Goal: Task Accomplishment & Management: Manage account settings

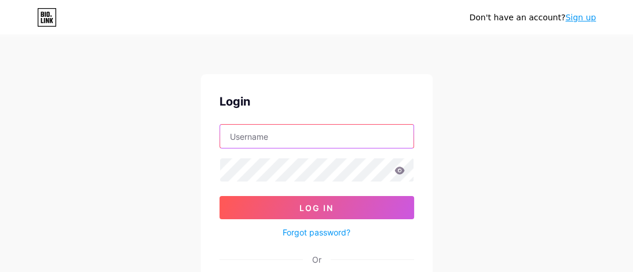
type input "michelexannunci@gmail.com"
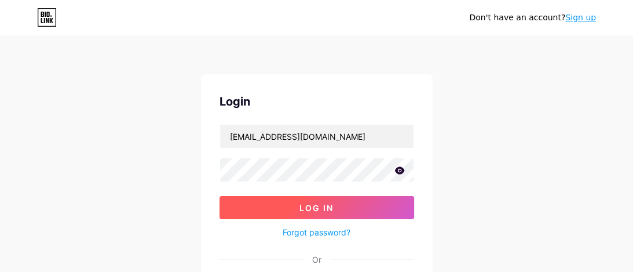
click at [297, 208] on button "Log In" at bounding box center [317, 207] width 195 height 23
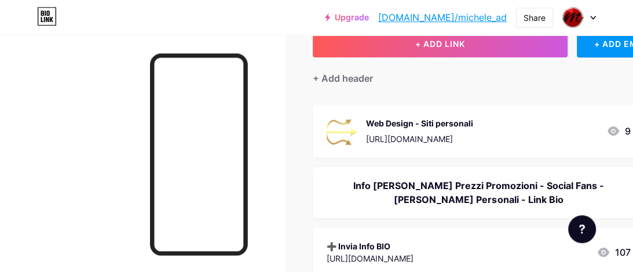
scroll to position [133, 0]
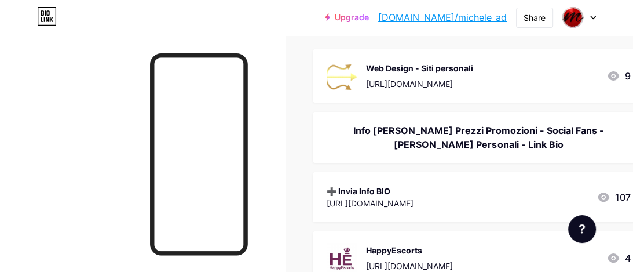
click at [504, 141] on div "Info Siti Listini Prezzi Promozioni - Social Fans - Siti Personali - Link Bio" at bounding box center [479, 137] width 304 height 28
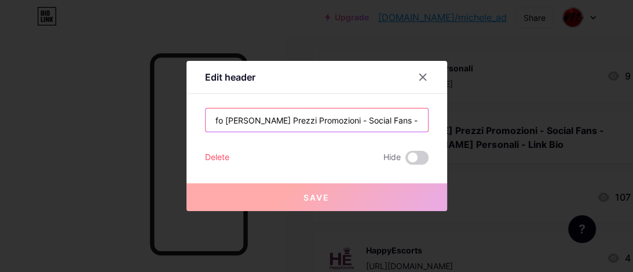
scroll to position [0, 68]
drag, startPoint x: 405, startPoint y: 120, endPoint x: 415, endPoint y: 122, distance: 9.3
click at [428, 122] on input "Info Siti Listini Prezzi Promozioni - Social Fans - Siti Personali - Link Bio" at bounding box center [317, 119] width 222 height 23
click at [396, 123] on input "Info Siti Listini Prezzi Promozioni - Social Fans - Siti Personali - Link Bio" at bounding box center [317, 119] width 222 height 23
drag, startPoint x: 389, startPoint y: 120, endPoint x: 423, endPoint y: 121, distance: 34.8
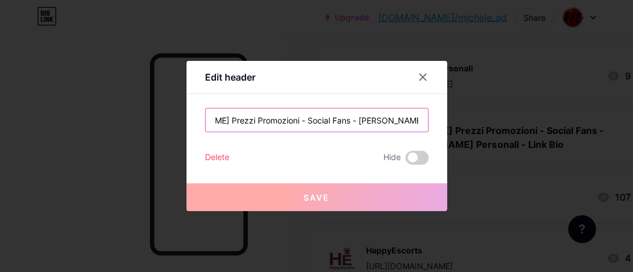
click at [423, 121] on input "Info Siti Listini Prezzi Promozioni - Social Fans - Siti Personali - Link Bio" at bounding box center [317, 119] width 222 height 23
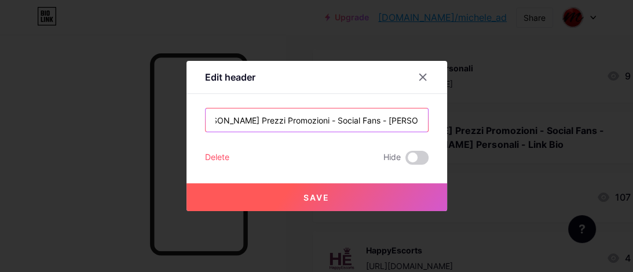
scroll to position [0, 0]
drag, startPoint x: 251, startPoint y: 120, endPoint x: 129, endPoint y: 122, distance: 122.8
click at [206, 122] on input "Info Siti Listini Prezzi Promozioni - Social Fans - Siti Personali -" at bounding box center [317, 119] width 222 height 23
click at [327, 122] on input "Info Siti Listini Prezzi Promozioni - Social Fans - Siti Personali -" at bounding box center [317, 119] width 222 height 23
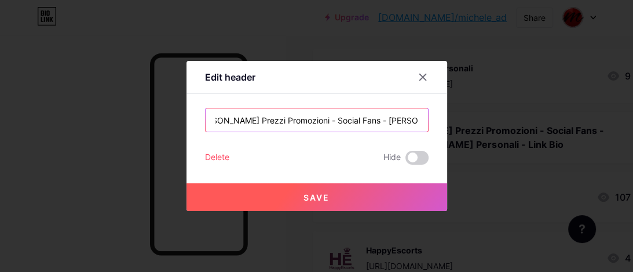
drag, startPoint x: 357, startPoint y: 122, endPoint x: 424, endPoint y: 121, distance: 66.6
click at [424, 121] on input "Info Siti Listini Prezzi Promozioni - Social Fans - Siti Personali -" at bounding box center [317, 119] width 222 height 23
click at [407, 121] on input "Info Siti Listini Prezzi Promozioni - Social Fans - Siti Personali -" at bounding box center [317, 119] width 222 height 23
click at [421, 119] on input "Info Siti Listini Prezzi Promozioni - Social Fans - Siti Personali -" at bounding box center [317, 119] width 222 height 23
click at [307, 122] on input "Info Siti Listini Prezzi Promozioni - Social Fans - Siti Personali -" at bounding box center [317, 119] width 222 height 23
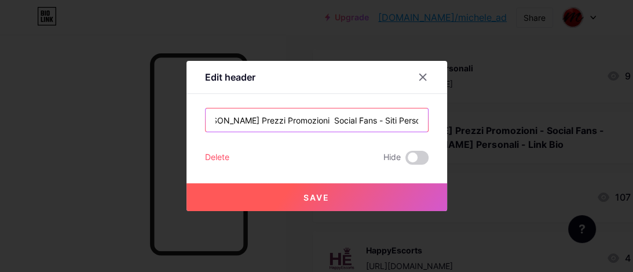
scroll to position [0, 35]
click at [359, 119] on input "Info Siti Listini Prezzi Promozioni Social Fans - Siti Personali -" at bounding box center [317, 119] width 222 height 23
click at [416, 122] on input "Info Siti Listini Prezzi Promozioni Social Fans Siti Personali -" at bounding box center [317, 119] width 222 height 23
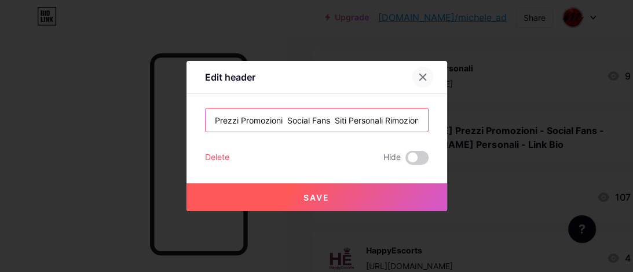
type input "Info Siti Listini Prezzi Promozioni Social Fans Siti Personali Rimozione Cont"
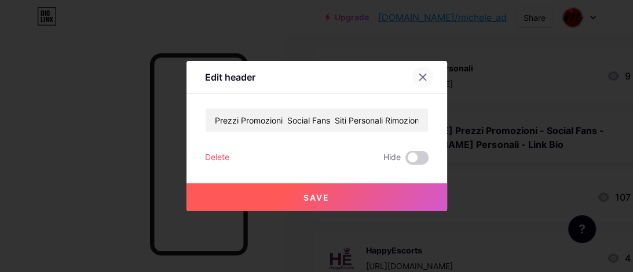
click at [421, 79] on icon at bounding box center [422, 77] width 6 height 6
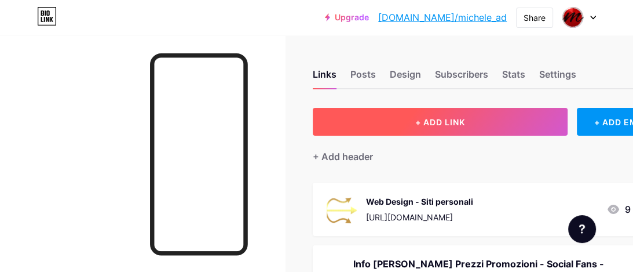
scroll to position [133, 0]
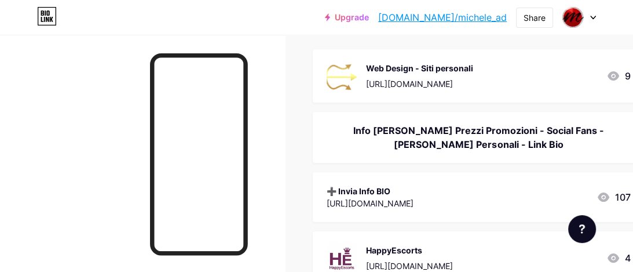
click at [564, 127] on div "Info Siti Listini Prezzi Promozioni - Social Fans - Siti Personali - Link Bio" at bounding box center [479, 137] width 304 height 28
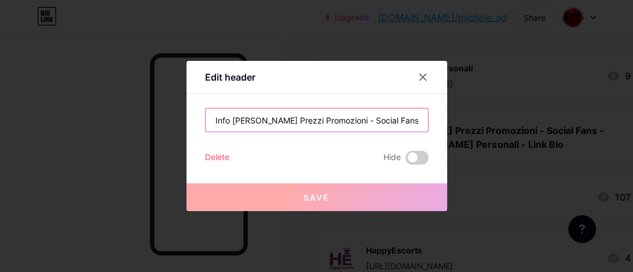
click at [318, 126] on input "Info Siti Listini Prezzi Promozioni - Social Fans - Siti Personali - Link Bio" at bounding box center [317, 119] width 222 height 23
click at [340, 120] on input "Info Siti Listini Prezzi Promozioni - Social Fans - Siti Personali - Link Bio" at bounding box center [317, 119] width 222 height 23
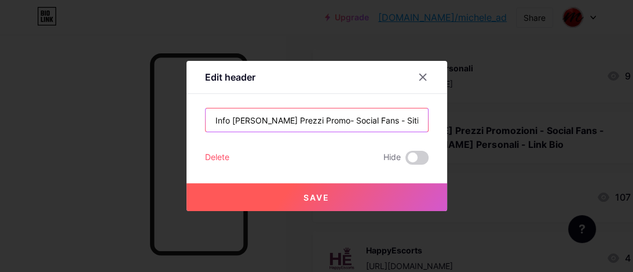
scroll to position [0, 48]
drag, startPoint x: 394, startPoint y: 119, endPoint x: 431, endPoint y: 115, distance: 36.7
click at [428, 115] on input "Info Siti Listini Prezzi Promo- Social Fans - Siti Personali - Link Bio" at bounding box center [317, 119] width 222 height 23
click at [418, 118] on input "Info Siti Listini Prezzi Promo- Social Fans - Siti Personali - Link Bio" at bounding box center [317, 119] width 222 height 23
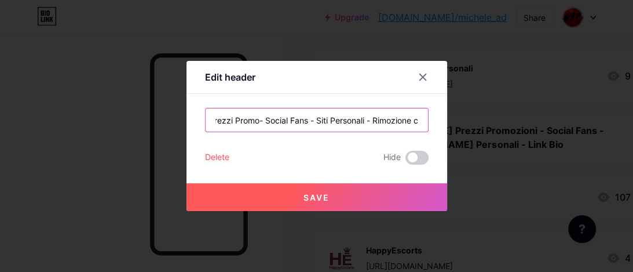
click at [233, 122] on input "Info Siti Listini Prezzi Promo- Social Fans - Siti Personali - Rimozione contenu" at bounding box center [317, 119] width 222 height 23
click at [284, 123] on input "Info Siti Listini Prezzi Promo Social Fans - Siti Personali - Rimozione contenu" at bounding box center [317, 119] width 222 height 23
click at [342, 121] on input "Info Siti Listini Prezzi Promo Social Fans Siti Personali - Rimozione contenu" at bounding box center [317, 119] width 222 height 23
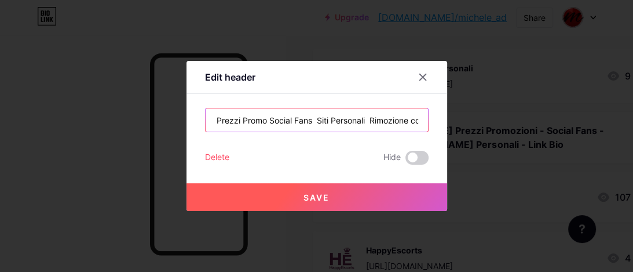
scroll to position [0, 80]
click at [418, 122] on input "Info Siti Listini Prezzi Promo Social Fans Siti Personali Rimozione contenu" at bounding box center [317, 119] width 222 height 23
drag, startPoint x: 289, startPoint y: 113, endPoint x: 151, endPoint y: 120, distance: 138.1
click at [206, 120] on input "Info Siti Listini Prezzi Promo Social Fans Siti Personali Rimozione contenuti" at bounding box center [317, 119] width 222 height 23
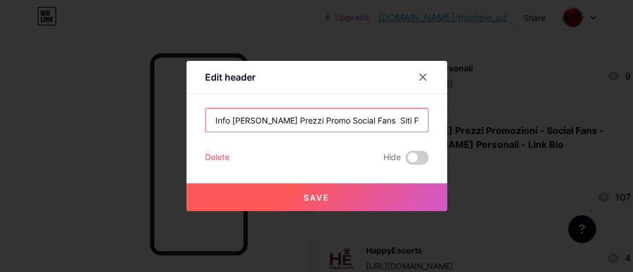
type input "Info Siti Listini Prezzi Promo Social Fans Siti Personali Rimozione contenuti"
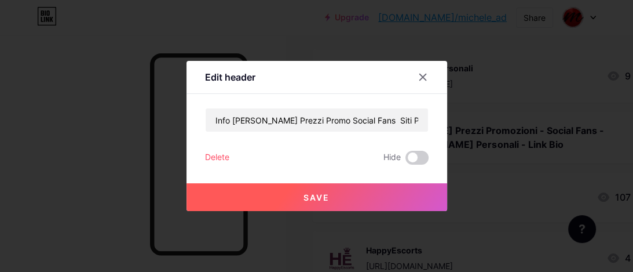
click at [322, 195] on span "Save" at bounding box center [317, 197] width 26 height 10
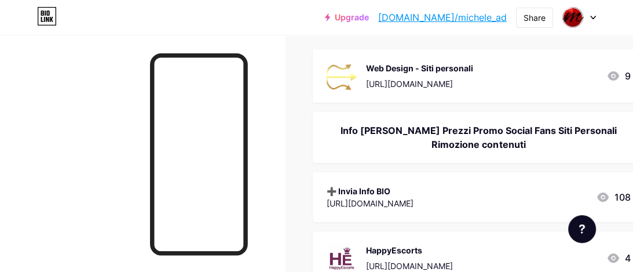
click at [454, 130] on div "Info Siti Listini Prezzi Promo Social Fans Siti Personali Rimozione contenuti" at bounding box center [479, 137] width 304 height 28
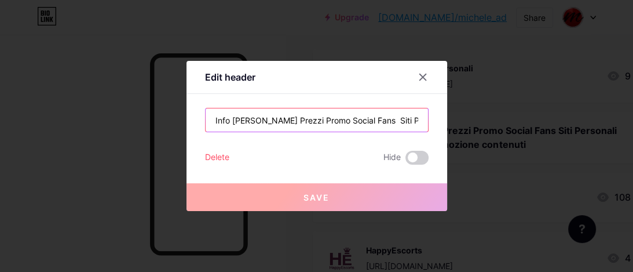
click at [322, 123] on input "Info Siti Listini Prezzi Promo Social Fans Siti Personali Rimozione contenuti" at bounding box center [317, 119] width 222 height 23
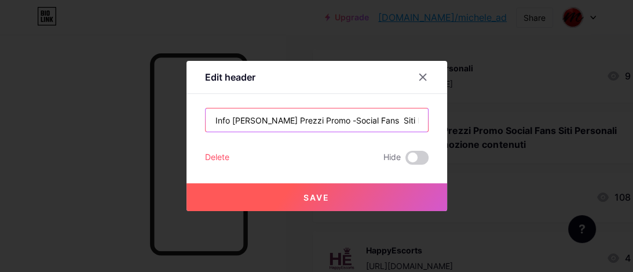
click at [408, 122] on input "Info Siti Listini Prezzi Promo -Social Fans Siti Personali Rimozione contenuti" at bounding box center [317, 119] width 222 height 23
drag, startPoint x: 418, startPoint y: 119, endPoint x: 439, endPoint y: 119, distance: 20.9
click at [428, 119] on input "Info Siti Listini Prezzi Promo -Social Fans Siti Personali Rimozione contenuti" at bounding box center [317, 119] width 222 height 23
click at [407, 117] on input "Info Siti Listini Prezzi Promo -Social Fans Siti Personali Rimozione contenuti" at bounding box center [317, 119] width 222 height 23
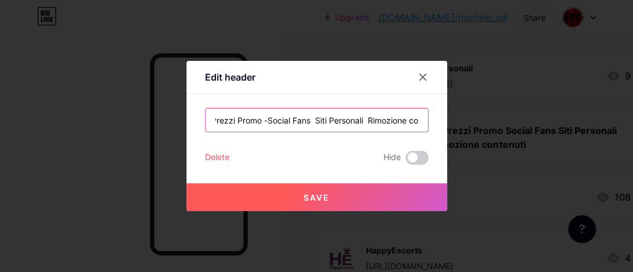
drag, startPoint x: 339, startPoint y: 121, endPoint x: 418, endPoint y: 119, distance: 78.2
click at [423, 119] on input "Info Siti Listini Prezzi Promo -Social Fans Siti Personali Rimozione contenuti" at bounding box center [317, 119] width 222 height 23
click at [317, 122] on input "Info Siti Listini Prezzi Promo -Social Fans Siti Personali" at bounding box center [317, 119] width 222 height 23
click at [365, 123] on input "Info Siti Listini Prezzi Promo - Social Fans Siti Personali" at bounding box center [317, 119] width 222 height 23
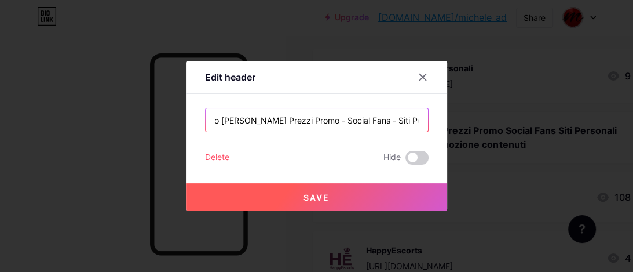
click at [419, 120] on input "Info [PERSON_NAME] Prezzi Promo - Social Fans - Siti Personali" at bounding box center [317, 119] width 222 height 23
drag, startPoint x: 408, startPoint y: 124, endPoint x: 425, endPoint y: 120, distance: 17.2
click at [425, 120] on input "Info [PERSON_NAME] Prezzi Promo - Social Fans - Siti Personali" at bounding box center [317, 119] width 222 height 23
click at [418, 122] on input "Info [PERSON_NAME] Prezzi Promo - Social Fans - Siti Personali" at bounding box center [317, 119] width 222 height 23
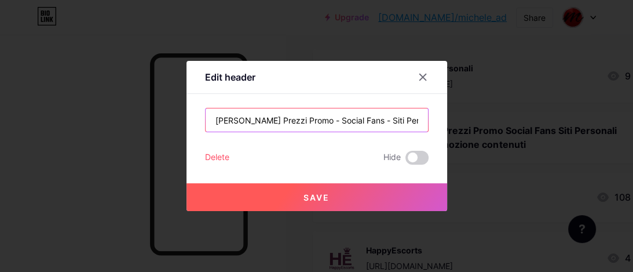
scroll to position [0, 0]
drag, startPoint x: 405, startPoint y: 121, endPoint x: 217, endPoint y: 119, distance: 188.3
click at [206, 120] on input "Info [PERSON_NAME] Prezzi Promo - Social Fans - Siti Personali" at bounding box center [317, 119] width 222 height 23
type input "Info [PERSON_NAME] Prezzi Promo - Social Fans - Siti Personali"
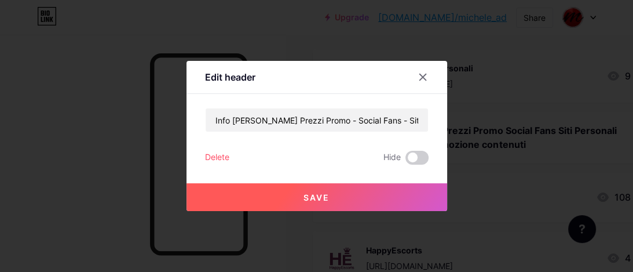
click at [328, 192] on span "Save" at bounding box center [317, 197] width 26 height 10
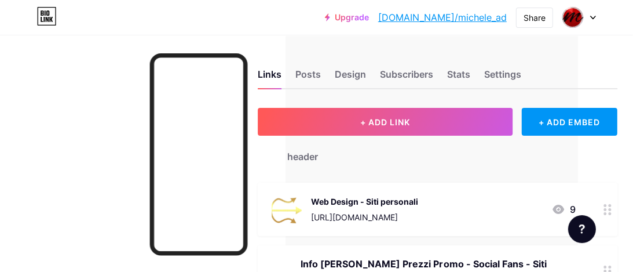
scroll to position [0, 27]
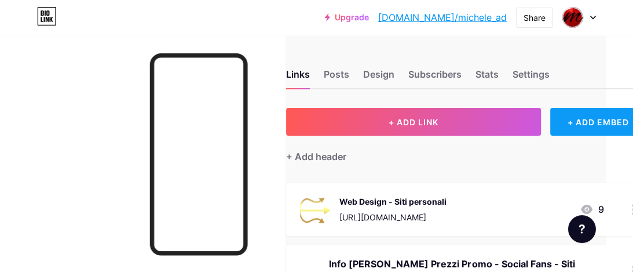
click at [568, 122] on div "+ ADD EMBED" at bounding box center [598, 122] width 96 height 28
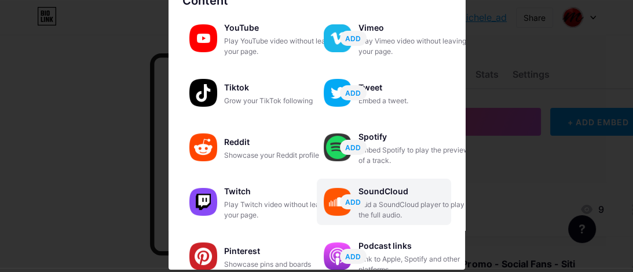
scroll to position [0, 0]
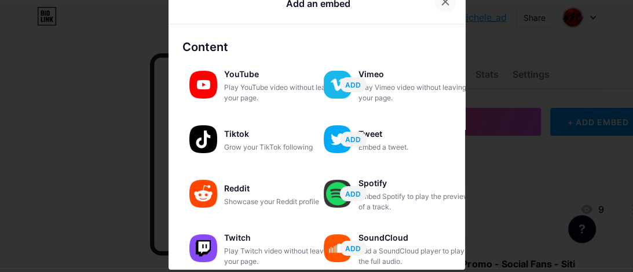
click at [444, 6] on icon at bounding box center [445, 1] width 9 height 9
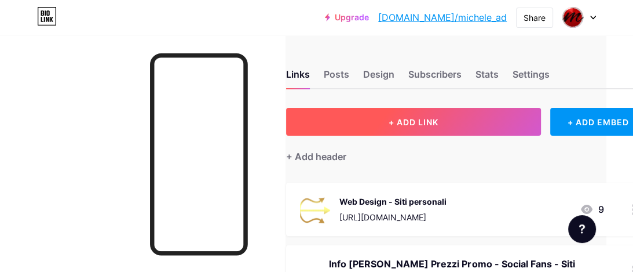
click at [433, 119] on span "+ ADD LINK" at bounding box center [414, 122] width 50 height 10
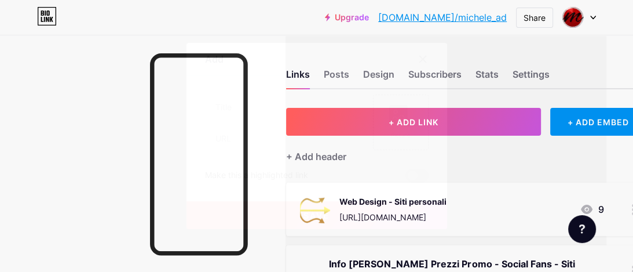
click at [422, 63] on icon at bounding box center [422, 58] width 9 height 9
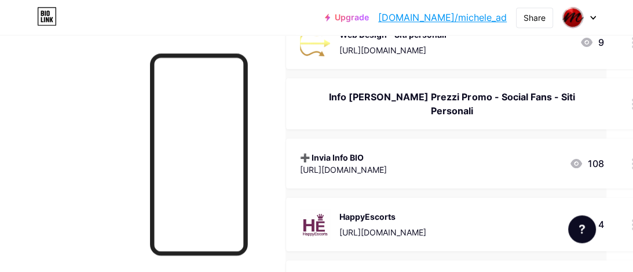
scroll to position [133, 27]
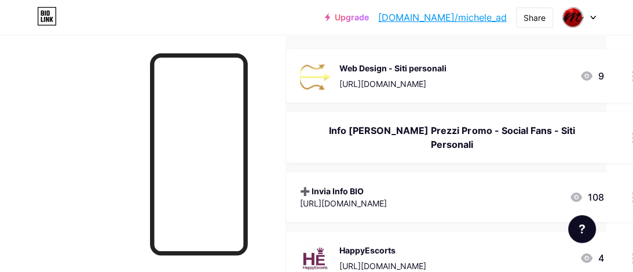
click at [295, 131] on div "Info [PERSON_NAME] Prezzi Promo - Social Fans - Siti Personali" at bounding box center [466, 137] width 360 height 51
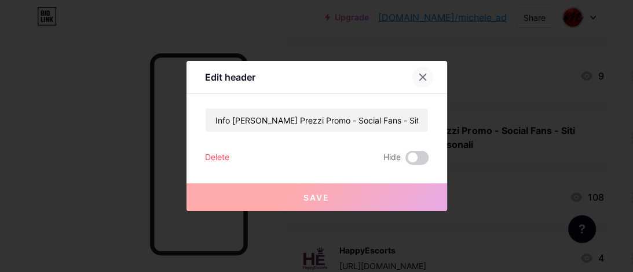
click at [423, 80] on icon at bounding box center [422, 76] width 9 height 9
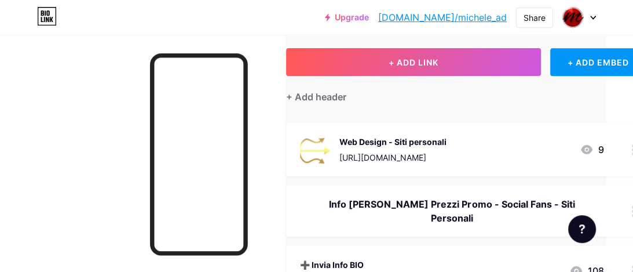
scroll to position [36, 27]
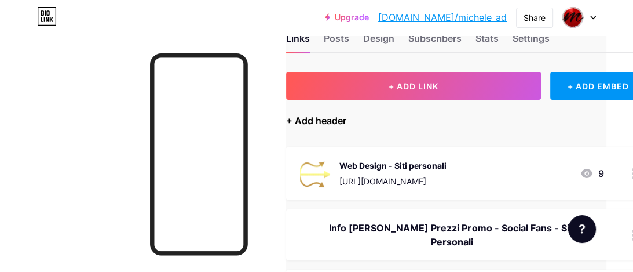
click at [319, 125] on div "+ Add header" at bounding box center [316, 121] width 60 height 14
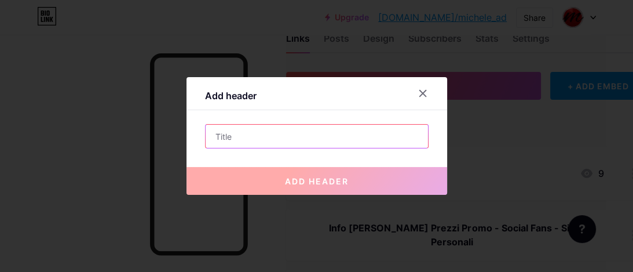
click at [280, 135] on input "text" at bounding box center [317, 136] width 222 height 23
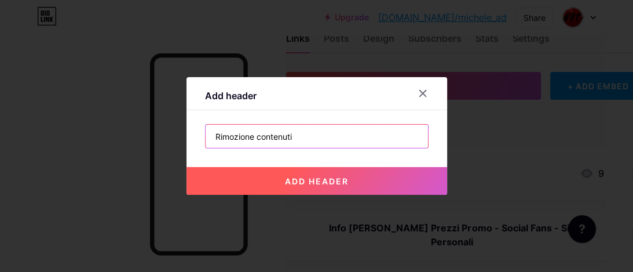
type input "Rimozione contenuti"
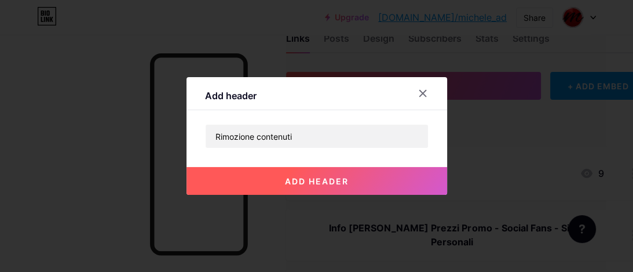
click at [340, 177] on span "add header" at bounding box center [317, 181] width 64 height 10
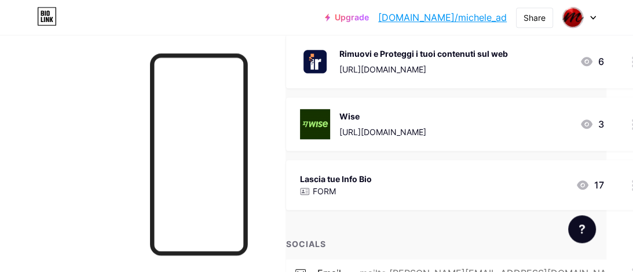
scroll to position [683, 27]
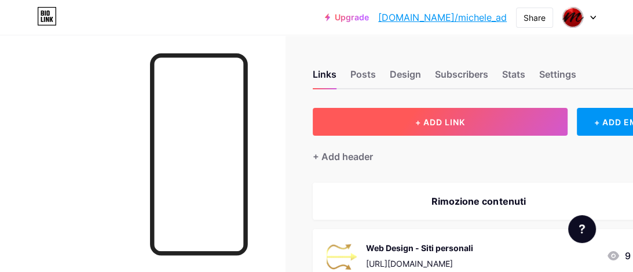
scroll to position [133, 0]
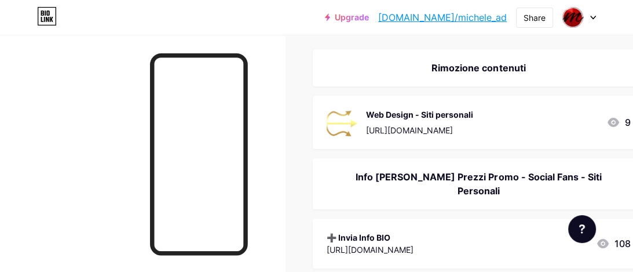
drag, startPoint x: 499, startPoint y: 64, endPoint x: 450, endPoint y: 85, distance: 53.5
drag, startPoint x: 390, startPoint y: 68, endPoint x: 382, endPoint y: 82, distance: 15.8
click at [382, 82] on div "Rimozione contenuti" at bounding box center [493, 67] width 360 height 37
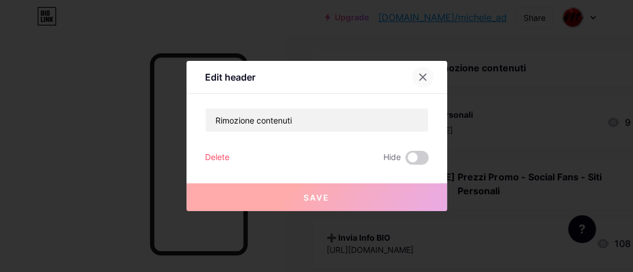
click at [419, 80] on icon at bounding box center [422, 76] width 9 height 9
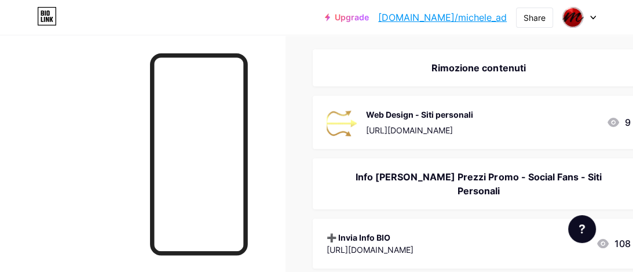
drag, startPoint x: 549, startPoint y: 70, endPoint x: 530, endPoint y: 65, distance: 19.7
click at [530, 65] on div "Rimozione contenuti" at bounding box center [479, 68] width 304 height 14
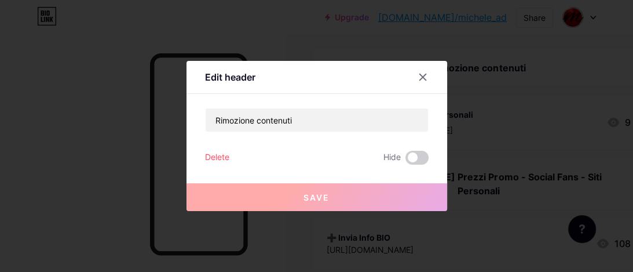
click at [250, 80] on div "Edit header" at bounding box center [230, 77] width 50 height 14
click at [209, 76] on div "Edit header" at bounding box center [230, 77] width 50 height 14
click at [421, 77] on icon at bounding box center [422, 76] width 9 height 9
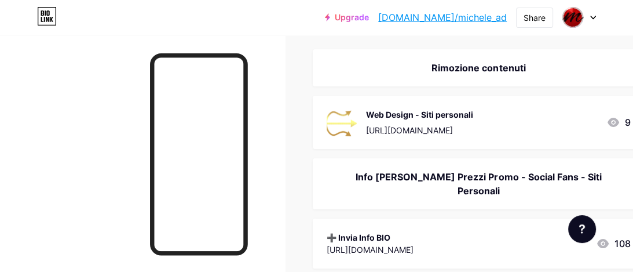
click at [572, 63] on div "Rimozione contenuti" at bounding box center [479, 68] width 304 height 14
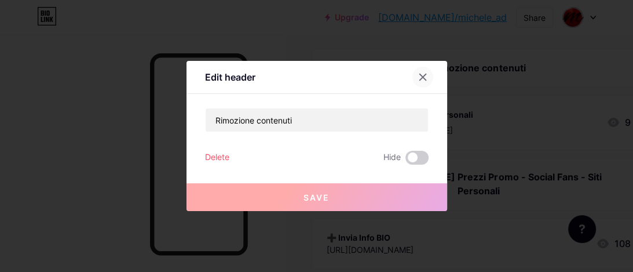
click at [425, 78] on icon at bounding box center [422, 76] width 9 height 9
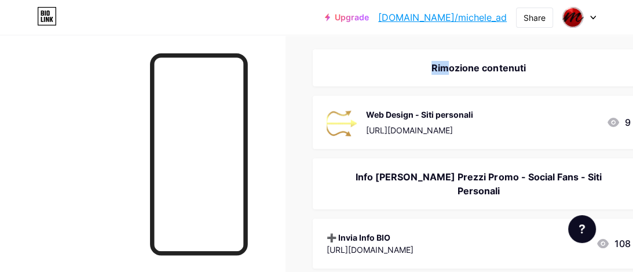
drag, startPoint x: 377, startPoint y: 71, endPoint x: 510, endPoint y: 57, distance: 134.6
click at [510, 57] on div "Rimozione contenuti" at bounding box center [493, 67] width 360 height 37
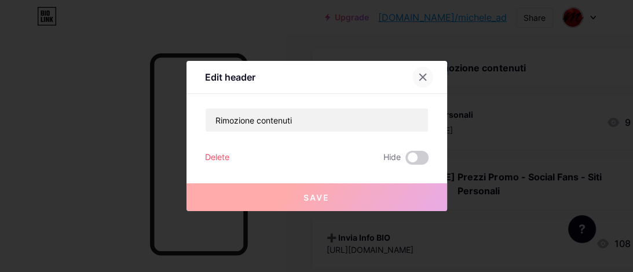
click at [425, 75] on icon at bounding box center [422, 77] width 6 height 6
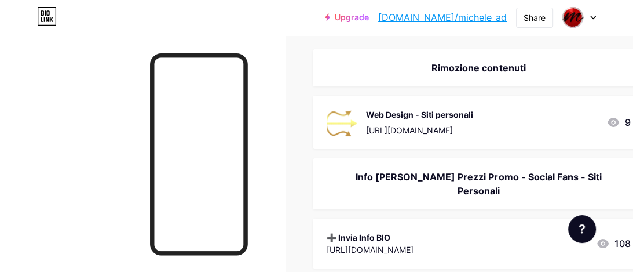
drag, startPoint x: 343, startPoint y: 172, endPoint x: 342, endPoint y: 178, distance: 5.9
click at [342, 178] on div "Info [PERSON_NAME] Prezzi Promo - Social Fans - Siti Personali" at bounding box center [479, 184] width 304 height 28
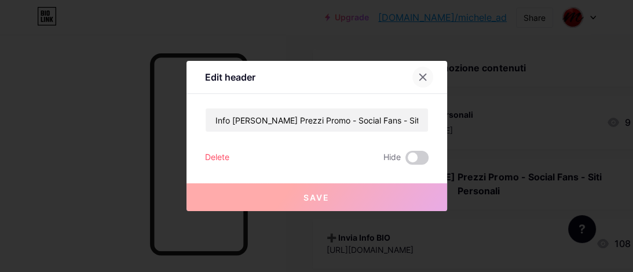
click at [419, 80] on icon at bounding box center [422, 76] width 9 height 9
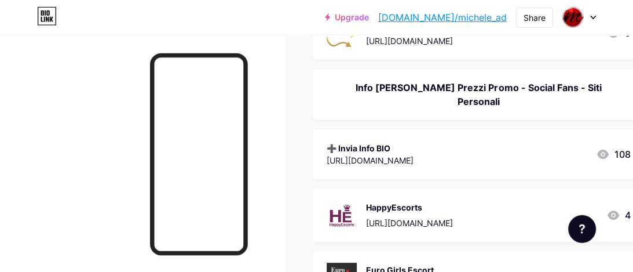
scroll to position [200, 0]
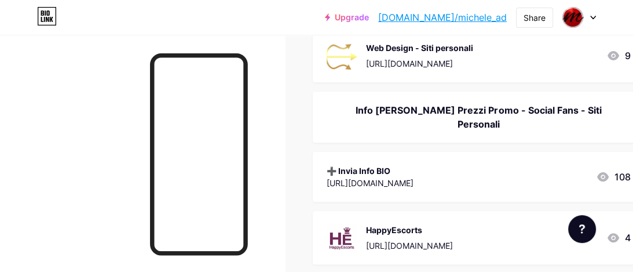
drag, startPoint x: 335, startPoint y: 103, endPoint x: 564, endPoint y: 78, distance: 229.6
click at [585, 105] on div "Info [PERSON_NAME] Prezzi Promo - Social Fans - Siti Personali" at bounding box center [479, 117] width 304 height 28
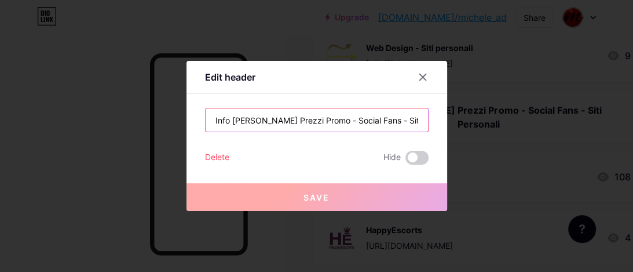
click at [319, 123] on input "Info [PERSON_NAME] Prezzi Promo - Social Fans - Siti Personali" at bounding box center [317, 119] width 222 height 23
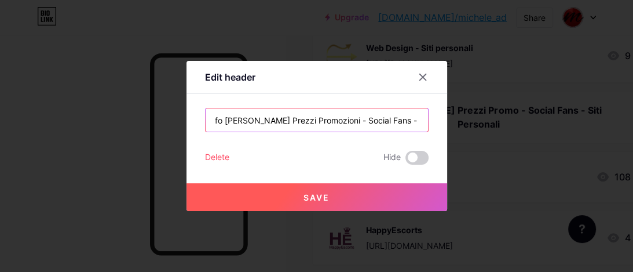
scroll to position [0, 30]
drag, startPoint x: 415, startPoint y: 118, endPoint x: 422, endPoint y: 119, distance: 6.5
click at [422, 119] on input "Info Siti Listini Prezzi Promozioni - Social Fans - Siti Personali" at bounding box center [317, 119] width 222 height 23
click at [304, 124] on input "Info Siti Listini Prezzi Promozioni - Social Fans - Siti Personali" at bounding box center [317, 119] width 222 height 23
drag, startPoint x: 400, startPoint y: 117, endPoint x: 411, endPoint y: 122, distance: 12.2
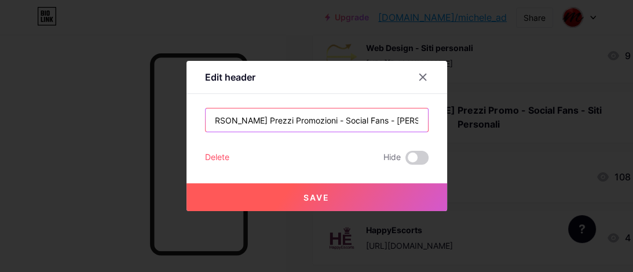
click at [425, 117] on input "Info Siti Listini Prezzi Promozioni - Social Fans - Siti Personali" at bounding box center [317, 119] width 222 height 23
click at [418, 119] on input "Info Siti Listini Prezzi Promozioni - Social Fans - Siti Personali" at bounding box center [317, 119] width 222 height 23
type input "Info Siti Listini Prezzi Promozioni - Social Fans - Siti Personali"
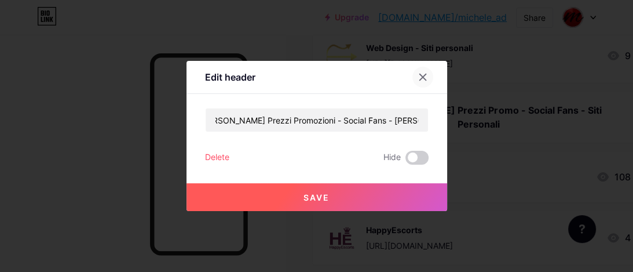
click at [419, 78] on icon at bounding box center [422, 76] width 9 height 9
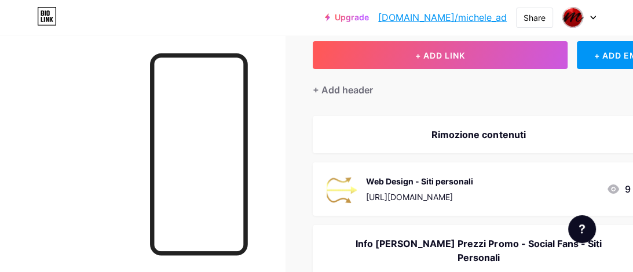
scroll to position [133, 0]
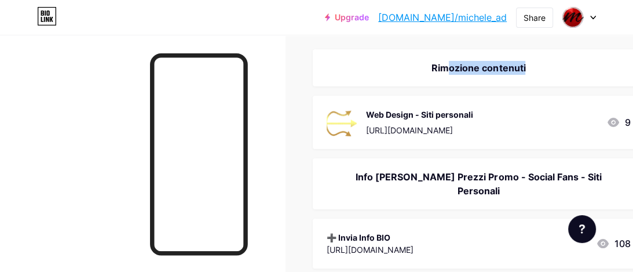
drag, startPoint x: 361, startPoint y: 127, endPoint x: 365, endPoint y: 92, distance: 36.1
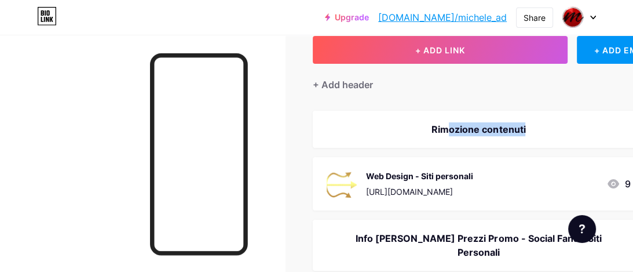
scroll to position [0, 0]
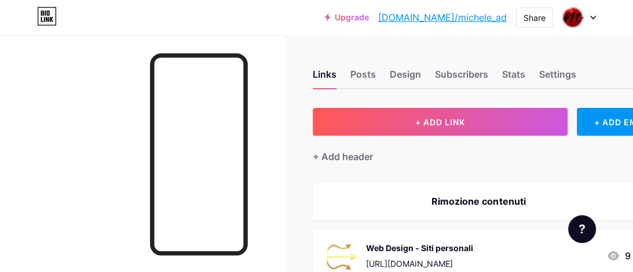
click at [352, 192] on div "Rimozione contenuti" at bounding box center [493, 200] width 360 height 37
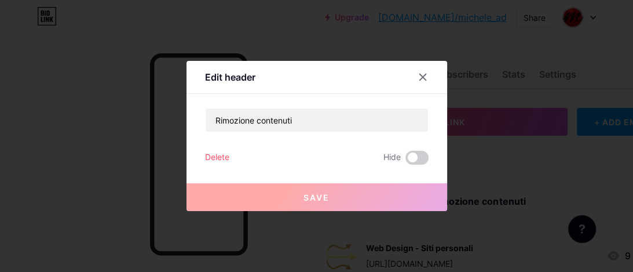
click at [218, 156] on div "Delete" at bounding box center [217, 158] width 24 height 14
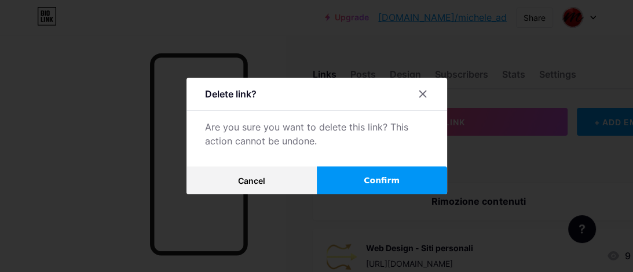
click at [388, 178] on span "Confirm" at bounding box center [382, 180] width 36 height 12
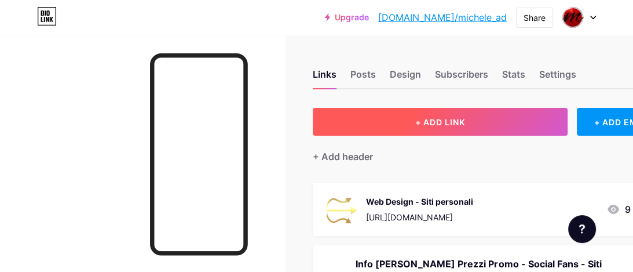
click at [513, 126] on button "+ ADD LINK" at bounding box center [440, 122] width 255 height 28
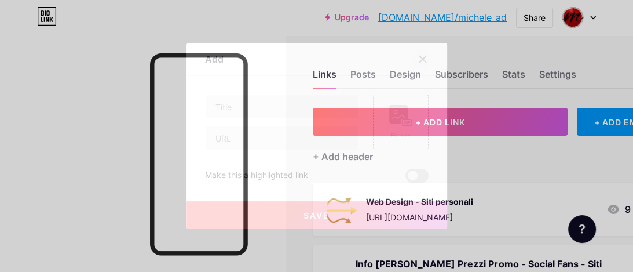
click at [422, 64] on div at bounding box center [422, 59] width 21 height 21
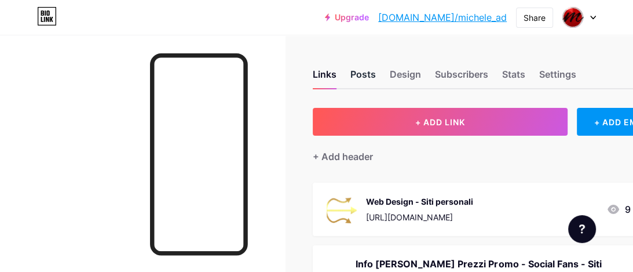
click at [369, 75] on div "Posts" at bounding box center [362, 77] width 25 height 21
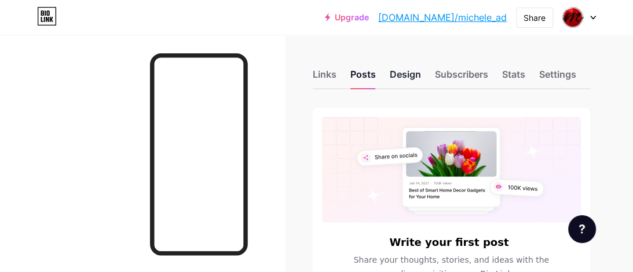
click at [395, 78] on div "Design" at bounding box center [405, 77] width 31 height 21
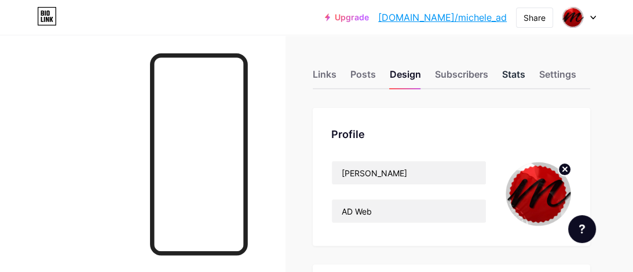
click at [510, 80] on div "Stats" at bounding box center [513, 77] width 23 height 21
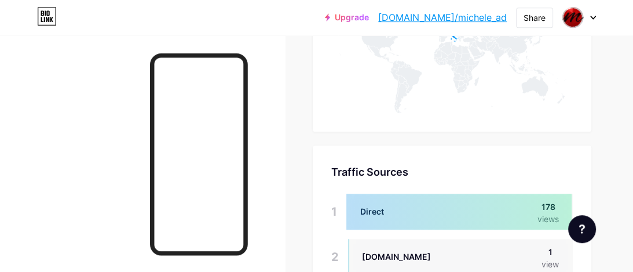
scroll to position [779, 0]
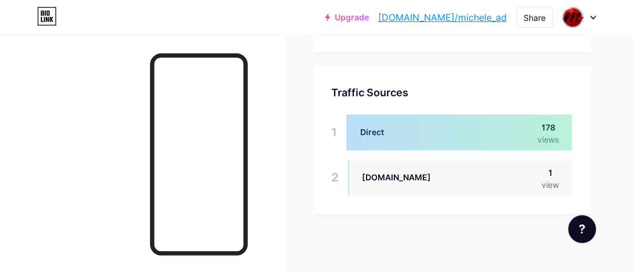
drag, startPoint x: 555, startPoint y: 184, endPoint x: 546, endPoint y: 167, distance: 19.2
click at [555, 184] on div "view" at bounding box center [550, 184] width 17 height 12
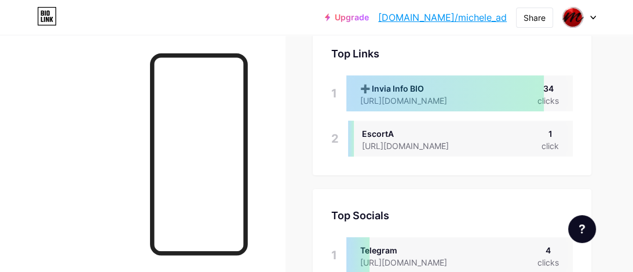
scroll to position [0, 0]
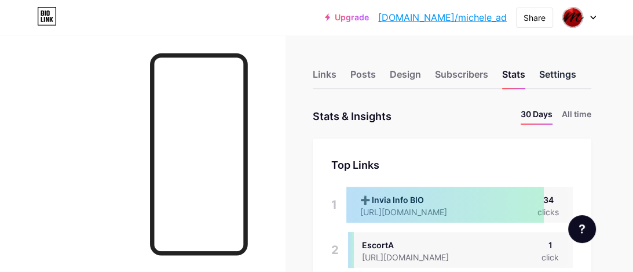
click at [552, 80] on div "Settings" at bounding box center [557, 77] width 37 height 21
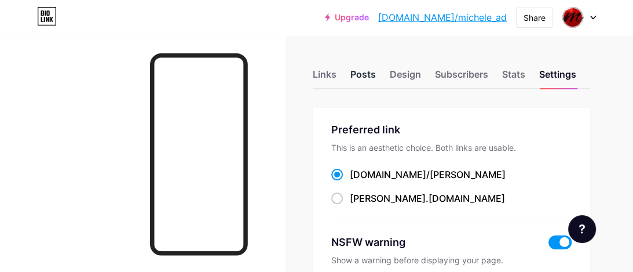
click at [371, 76] on div "Posts" at bounding box center [362, 77] width 25 height 21
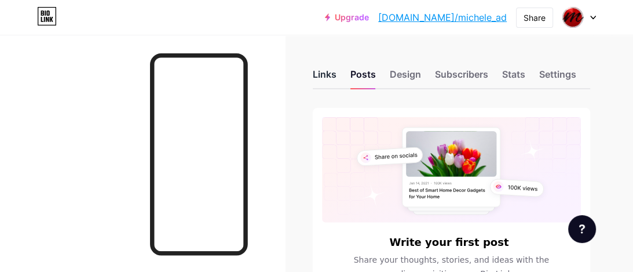
click at [333, 77] on div "Links" at bounding box center [325, 77] width 24 height 21
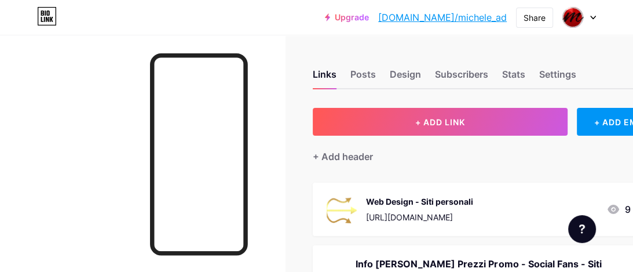
scroll to position [67, 0]
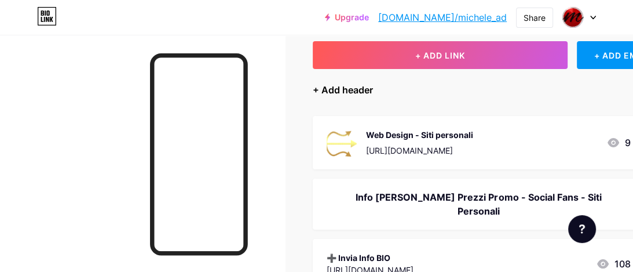
click at [350, 92] on div "+ Add header" at bounding box center [343, 90] width 60 height 14
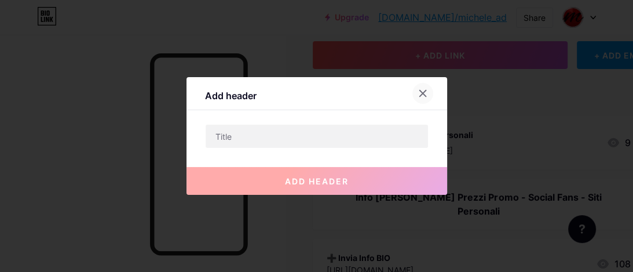
click at [425, 94] on icon at bounding box center [422, 93] width 9 height 9
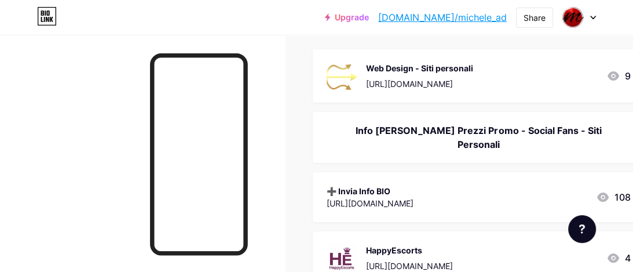
scroll to position [200, 0]
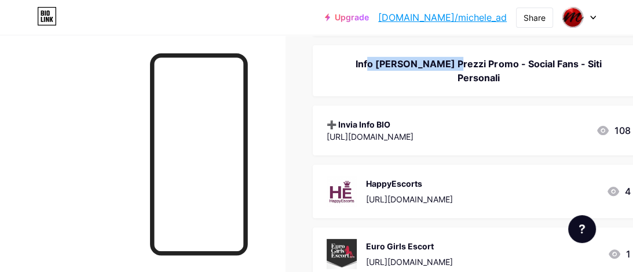
drag, startPoint x: 416, startPoint y: 63, endPoint x: 343, endPoint y: 67, distance: 73.1
click at [343, 67] on div "Info [PERSON_NAME] Prezzi Promo - Social Fans - Siti Personali" at bounding box center [479, 71] width 304 height 28
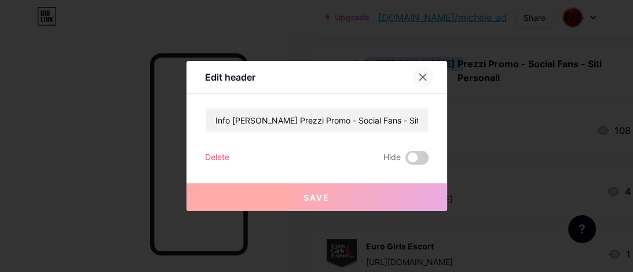
click at [421, 79] on icon at bounding box center [422, 77] width 6 height 6
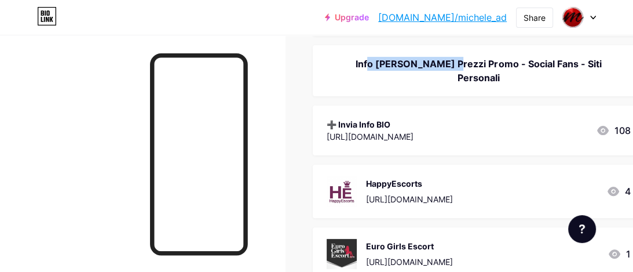
drag, startPoint x: 358, startPoint y: 115, endPoint x: 357, endPoint y: 87, distance: 27.8
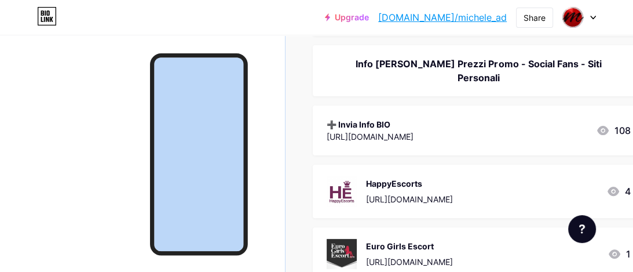
drag, startPoint x: 324, startPoint y: 159, endPoint x: 282, endPoint y: 137, distance: 48.2
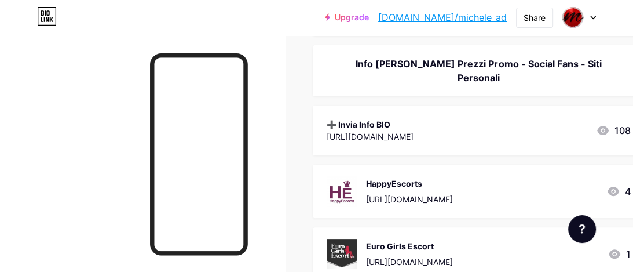
click at [356, 165] on div "HappyEscorts https://www.happyescorts.com/?amigosid=13452 4" at bounding box center [493, 191] width 360 height 53
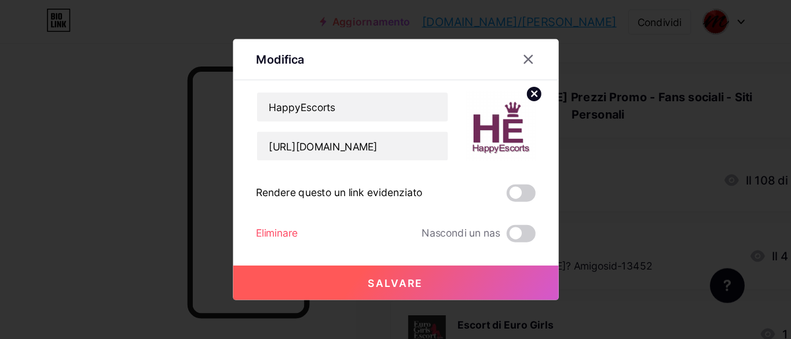
scroll to position [214, 0]
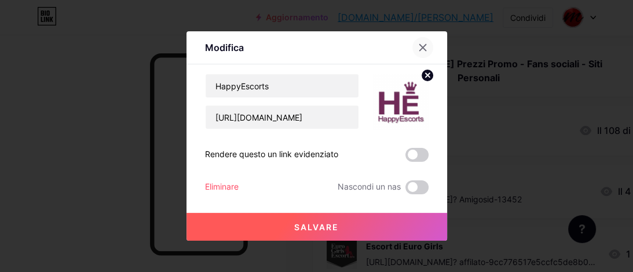
click at [418, 45] on div at bounding box center [422, 47] width 21 height 21
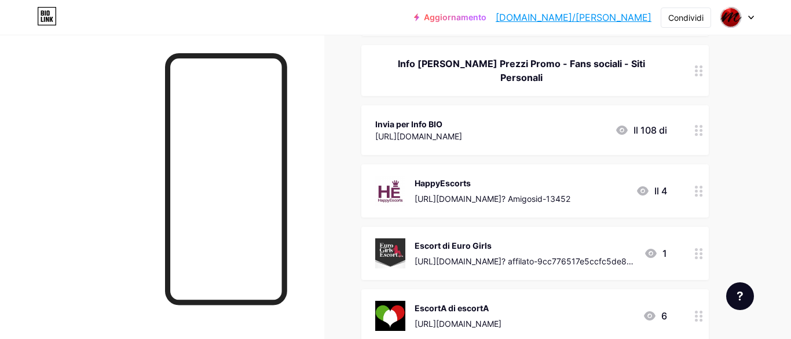
click at [342, 100] on div "I link Testi dei messaggi Il design Gli abbonati Statistiche Le impostazioni + …" at bounding box center [395, 339] width 791 height 1036
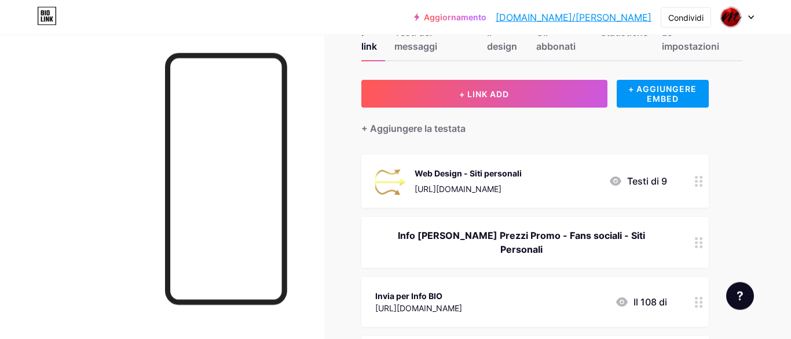
scroll to position [16, 0]
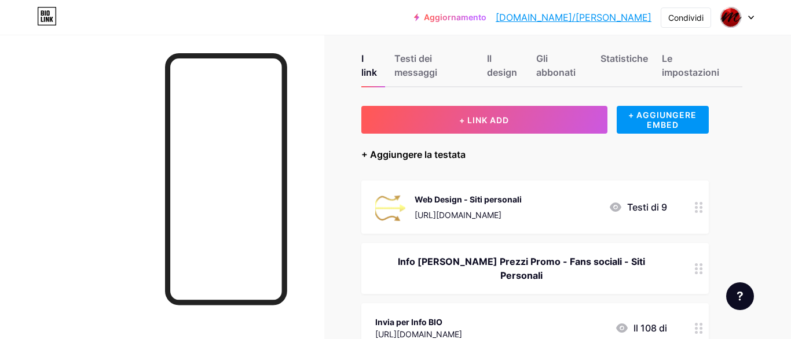
click at [451, 154] on div "+ Aggiungere la testata" at bounding box center [413, 155] width 104 height 14
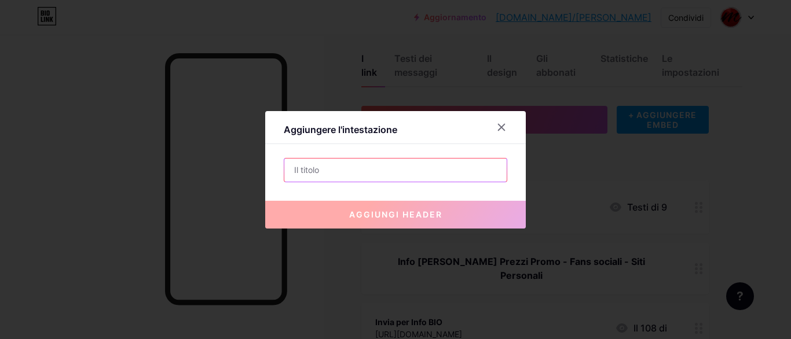
click at [382, 170] on input "text" at bounding box center [395, 170] width 222 height 23
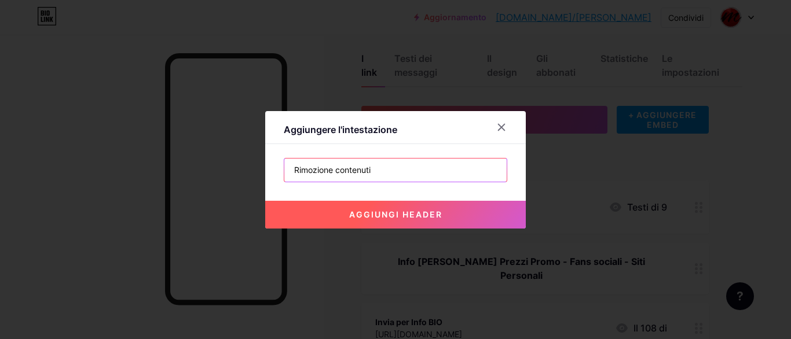
type input "Rimozione contenuti"
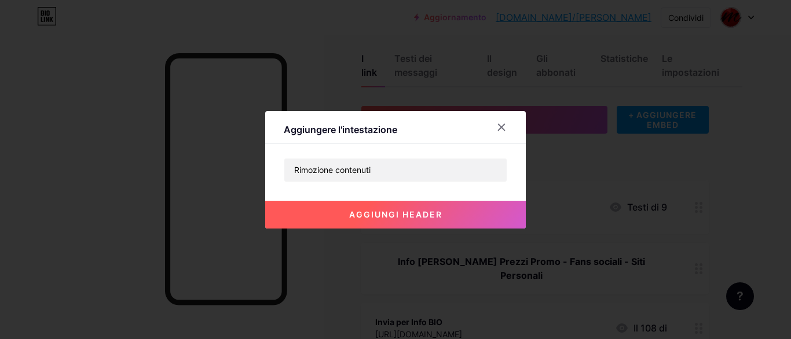
drag, startPoint x: 421, startPoint y: 214, endPoint x: 439, endPoint y: 209, distance: 18.1
click at [421, 214] on span "Aggiungi header" at bounding box center [395, 215] width 93 height 10
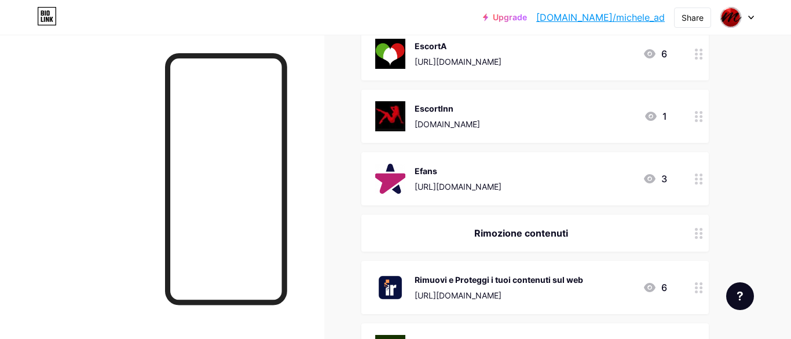
scroll to position [594, 0]
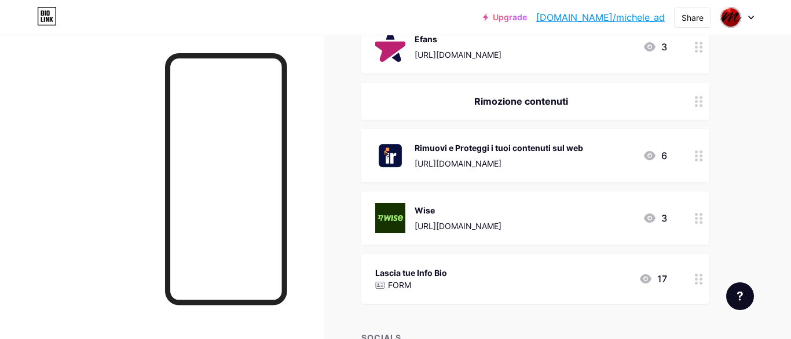
click at [557, 94] on div "Rimozione contenuti" at bounding box center [521, 101] width 292 height 14
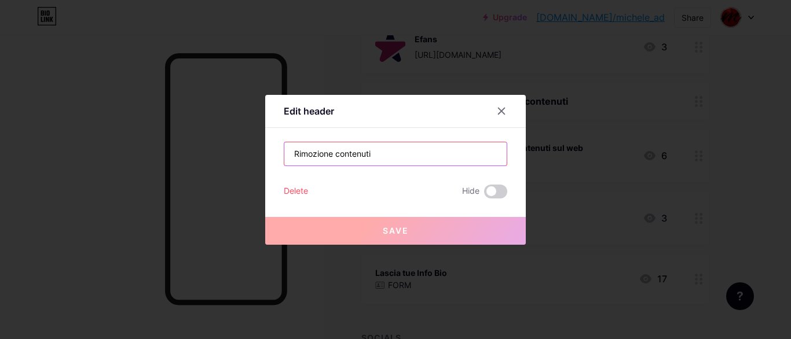
click at [344, 162] on input "Rimozione contenuti" at bounding box center [395, 154] width 222 height 23
drag, startPoint x: 337, startPoint y: 155, endPoint x: 342, endPoint y: 157, distance: 6.0
click at [337, 155] on input "Rimozione contenuti" at bounding box center [395, 154] width 222 height 23
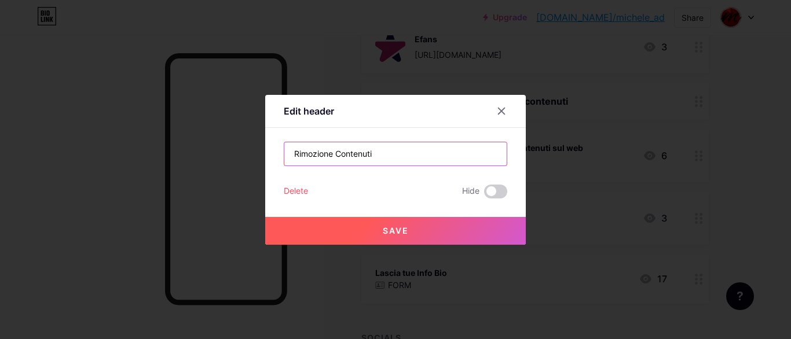
type input "Rimozione Contenuti"
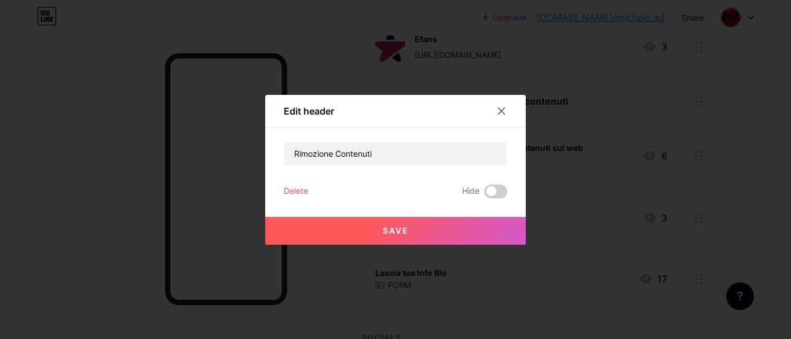
click at [390, 233] on span "Save" at bounding box center [396, 231] width 26 height 10
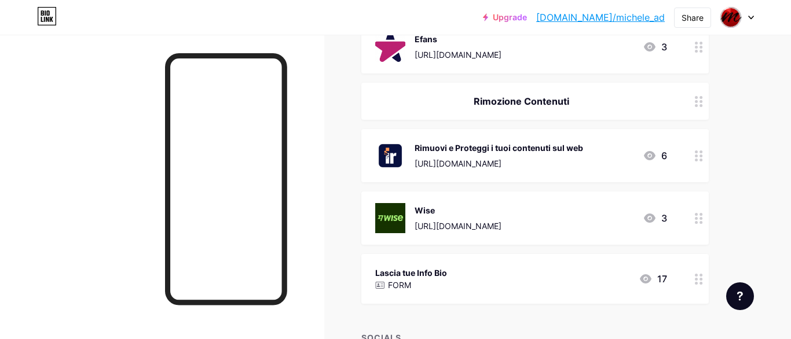
click at [496, 142] on div "Rimuovi e Proteggi i tuoi contenuti sul web" at bounding box center [499, 148] width 169 height 12
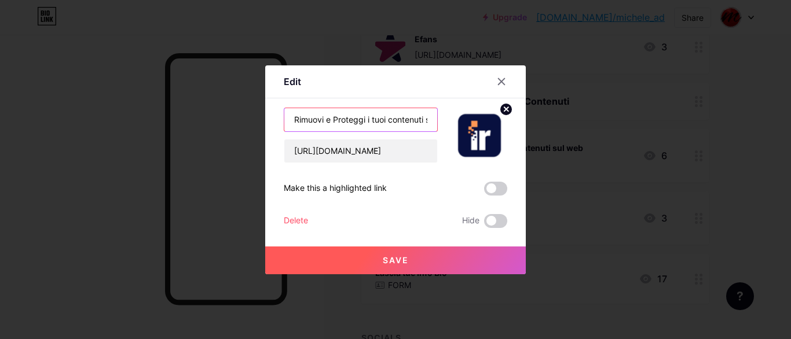
click at [342, 123] on input "Rimuovi e Proteggi i tuoi contenuti sul web" at bounding box center [360, 119] width 153 height 23
click at [294, 121] on input "Rimuovi e Proteggi i tuoi contenuti sul web" at bounding box center [360, 119] width 153 height 23
paste input "internetremovals"
click at [324, 123] on input "internetremovals Rimuovi e Proteggi i tuoi contenuti sul web" at bounding box center [360, 119] width 153 height 23
click at [328, 125] on input "internet removals [GEOGRAPHIC_DATA] e Proteggi i tuoi contenuti sul web" at bounding box center [360, 119] width 153 height 23
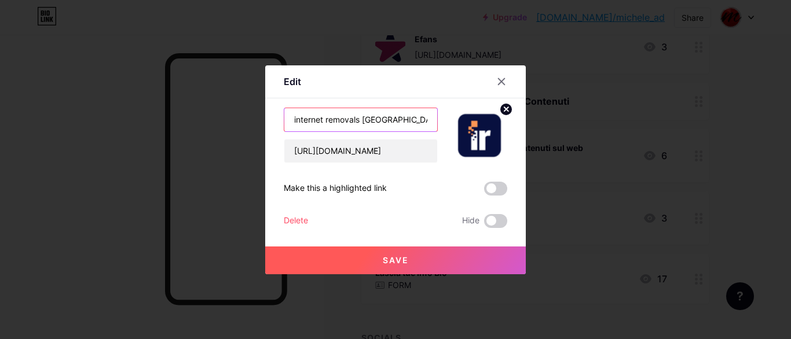
click at [327, 121] on input "internet removals [GEOGRAPHIC_DATA] e Proteggi i tuoi contenuti sul web" at bounding box center [360, 119] width 153 height 23
click at [295, 119] on input "internetRemovals [PERSON_NAME] e Proteggi i tuoi contenuti sul web" at bounding box center [360, 119] width 153 height 23
drag, startPoint x: 405, startPoint y: 121, endPoint x: 430, endPoint y: 118, distance: 24.5
click at [430, 118] on input "InternetRemovals Rimuovi e Proteggi i tuoi contenuti sul web" at bounding box center [360, 119] width 153 height 23
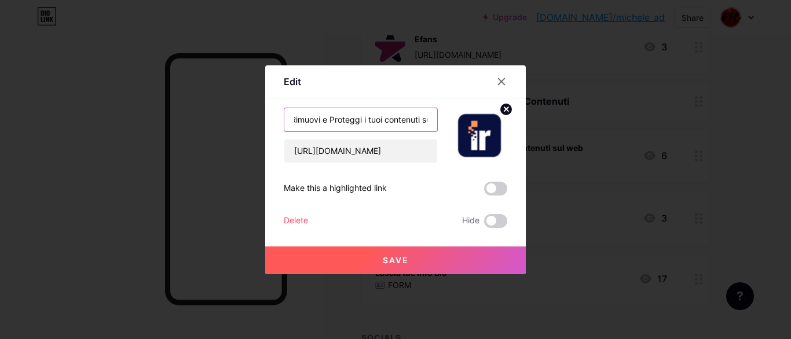
type input "InternetRemovals Rimuovi e Proteggi i tuoi contenuti sul web"
click at [415, 255] on button "Save" at bounding box center [395, 261] width 261 height 28
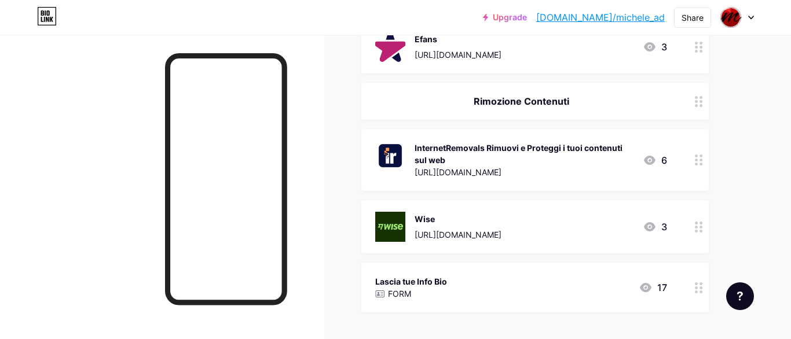
click at [491, 142] on div "InternetRemovals Rimuovi e Proteggi i tuoi contenuti sul web" at bounding box center [524, 154] width 219 height 24
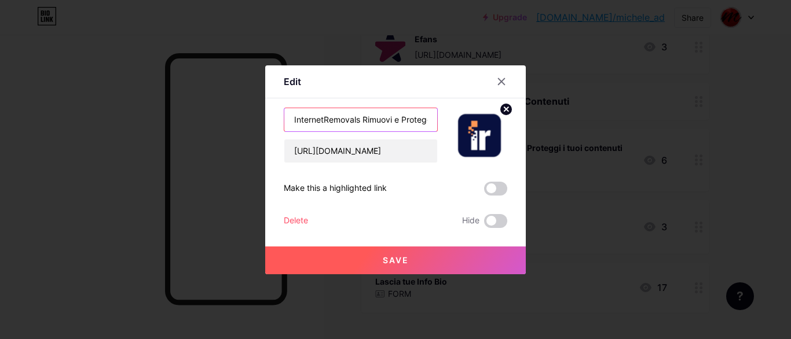
click at [362, 118] on input "InternetRemovals Rimuovi e Proteggi i tuoi contenuti sul web" at bounding box center [360, 119] width 153 height 23
click at [500, 83] on icon at bounding box center [501, 81] width 9 height 9
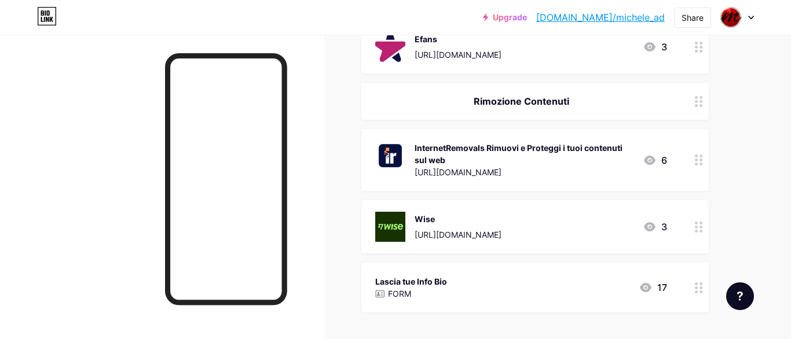
click at [571, 144] on div "InternetRemovals Rimuovi e Proteggi i tuoi contenuti sul web" at bounding box center [524, 154] width 219 height 24
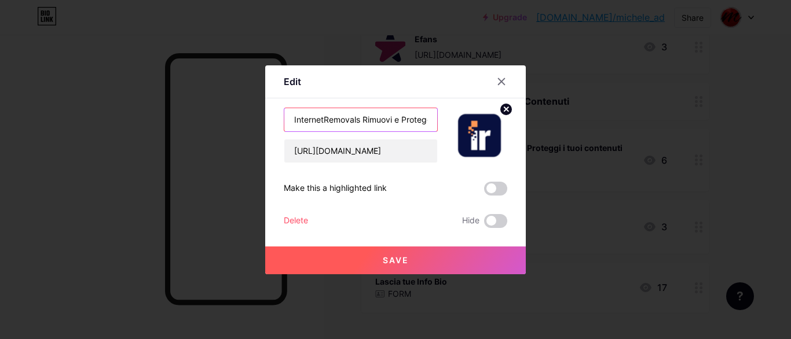
click at [363, 122] on input "InternetRemovals Rimuovi e Proteggi i tuoi contenuti sul web" at bounding box center [360, 119] width 153 height 23
type input "InternetRemovals Rimuovi e Proteggi i tuoi contenuti sul web"
click at [390, 264] on span "Save" at bounding box center [396, 260] width 26 height 10
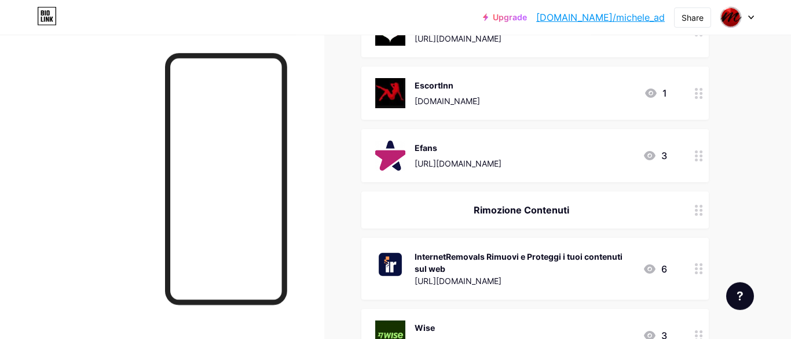
scroll to position [528, 0]
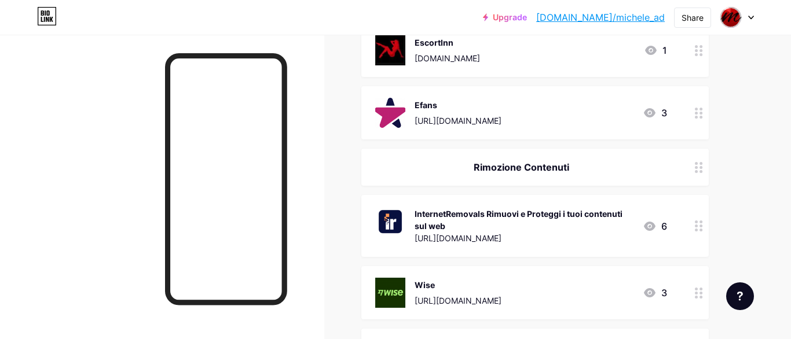
click at [618, 15] on link "[DOMAIN_NAME]/michele_ad" at bounding box center [600, 17] width 129 height 14
click at [601, 208] on div "InternetRemovals Rimuovi e Proteggi i tuoi contenuti sul web" at bounding box center [524, 220] width 219 height 24
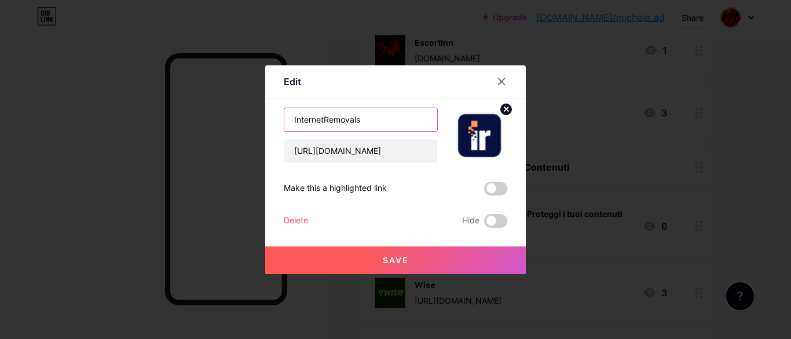
click at [367, 121] on input "InternetRemovals Rimuovi e Proteggi i tuoi contenuti sul web" at bounding box center [360, 119] width 153 height 23
drag, startPoint x: 389, startPoint y: 120, endPoint x: 422, endPoint y: 115, distance: 33.4
click at [422, 115] on input "InternetRemovals Rimuovi e Proteggi i tuoi contenuti sul web" at bounding box center [360, 119] width 153 height 23
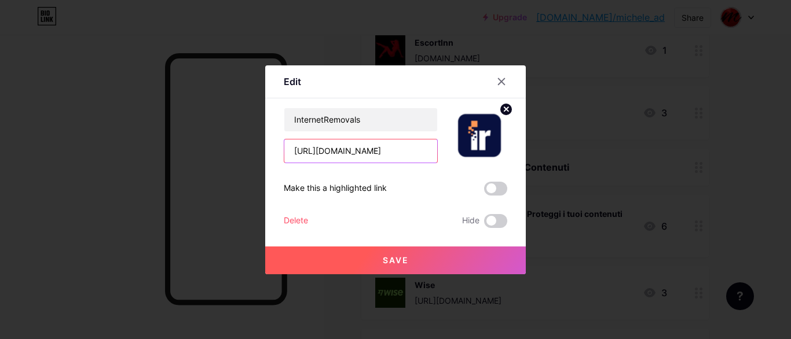
click at [402, 149] on input "[URL][DOMAIN_NAME]" at bounding box center [360, 151] width 153 height 23
drag, startPoint x: 401, startPoint y: 149, endPoint x: 437, endPoint y: 143, distance: 37.0
click at [437, 143] on input "[URL][DOMAIN_NAME]" at bounding box center [360, 151] width 153 height 23
click at [499, 82] on icon at bounding box center [501, 81] width 9 height 9
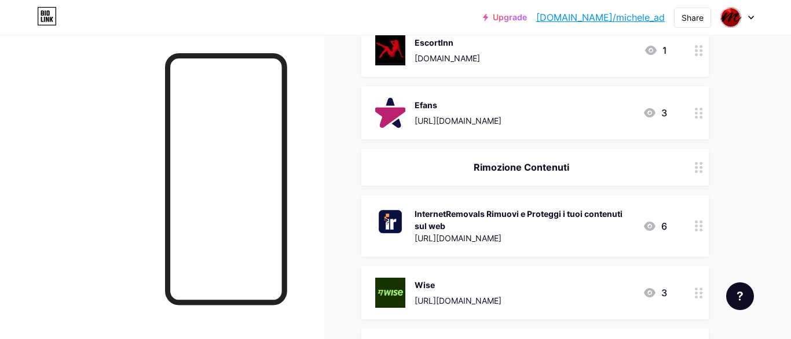
click at [700, 221] on icon at bounding box center [699, 226] width 8 height 11
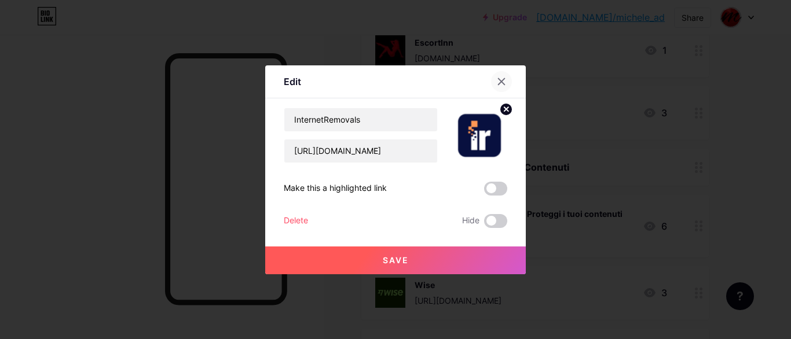
click at [496, 81] on div at bounding box center [501, 81] width 21 height 21
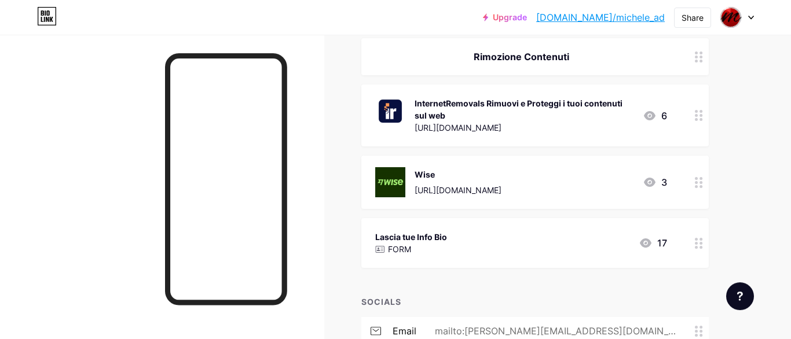
scroll to position [626, 0]
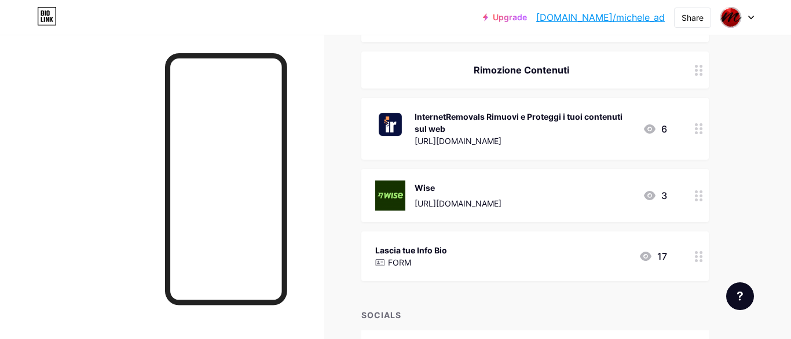
click at [589, 111] on div "InternetRemovals Rimuovi e Proteggi i tuoi contenuti sul web" at bounding box center [524, 123] width 219 height 24
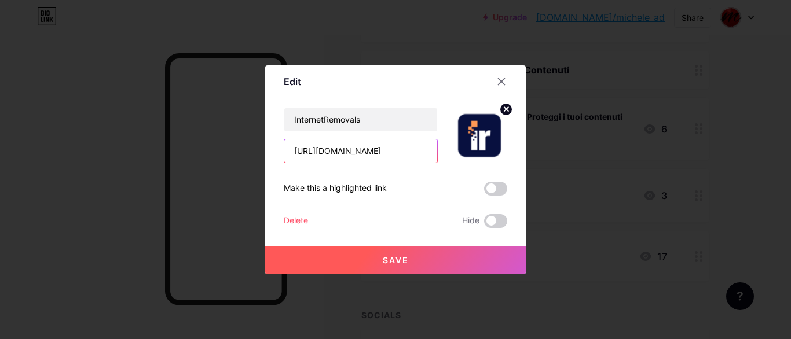
scroll to position [0, 49]
drag, startPoint x: 363, startPoint y: 144, endPoint x: 422, endPoint y: 148, distance: 58.6
click at [437, 147] on input "[URL][DOMAIN_NAME]" at bounding box center [360, 151] width 153 height 23
click at [383, 149] on input "[URL][DOMAIN_NAME]" at bounding box center [360, 151] width 153 height 23
click at [371, 151] on input "[URL][DOMAIN_NAME]" at bounding box center [360, 151] width 153 height 23
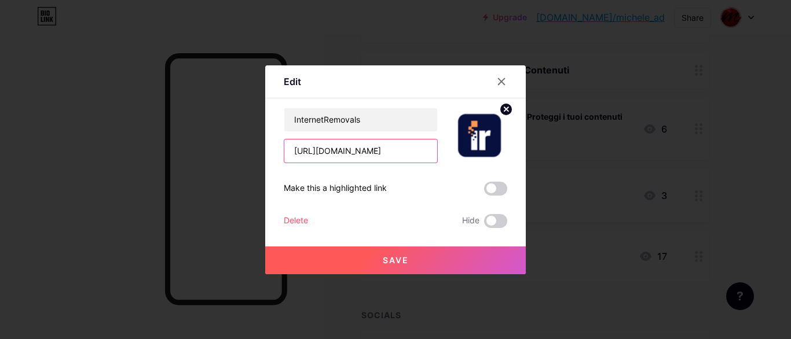
drag, startPoint x: 367, startPoint y: 151, endPoint x: 469, endPoint y: 152, distance: 102.5
click at [437, 152] on input "[URL][DOMAIN_NAME]" at bounding box center [360, 151] width 153 height 23
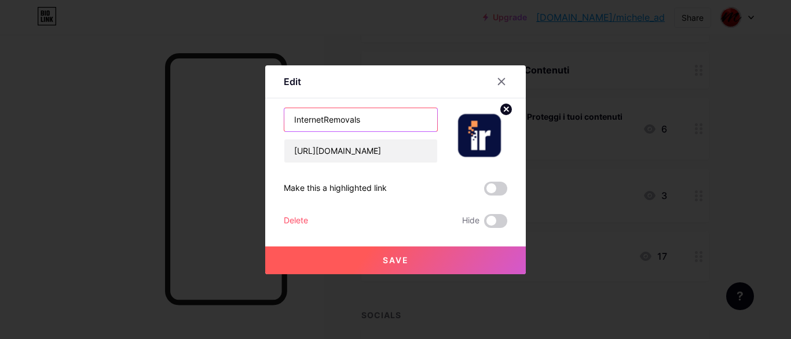
click at [344, 123] on input "InternetRemovals Rimuovi e Proteggi i tuoi contenuti sul web" at bounding box center [360, 119] width 153 height 23
drag, startPoint x: 311, startPoint y: 117, endPoint x: 242, endPoint y: 119, distance: 69.0
click at [284, 119] on input "InternetRemovals Rimuovi e Proteggi i tuoi contenuti sul web" at bounding box center [360, 119] width 153 height 23
click at [786, 152] on div at bounding box center [395, 169] width 791 height 339
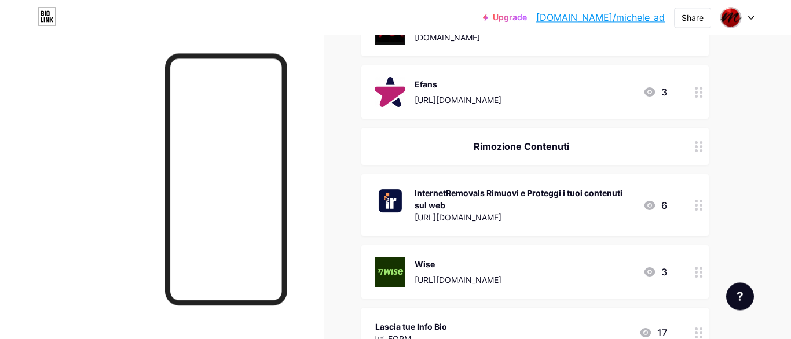
scroll to position [494, 0]
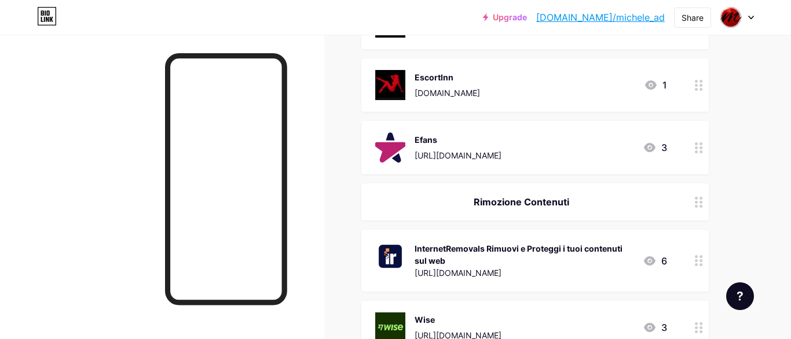
click at [702, 260] on circle at bounding box center [701, 261] width 3 height 3
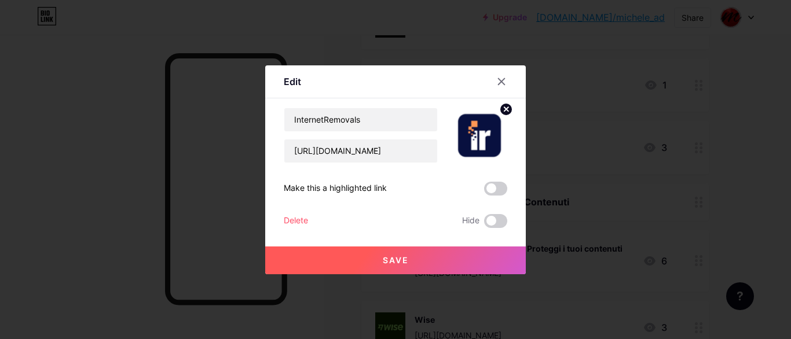
click at [293, 81] on div "Edit" at bounding box center [292, 82] width 17 height 14
click at [341, 119] on input "InternetRemovals Rimuovi e Proteggi i tuoi contenuti sul web" at bounding box center [360, 119] width 153 height 23
drag, startPoint x: 361, startPoint y: 118, endPoint x: 405, endPoint y: 118, distance: 44.0
click at [405, 118] on input "InternetRemovals Rimuovi e Proteggi i tuoi contenuti sul web" at bounding box center [360, 119] width 153 height 23
click at [385, 121] on input "InternetRemovals Rimuovi e Proteggi i tuoi contenuti sul web" at bounding box center [360, 119] width 153 height 23
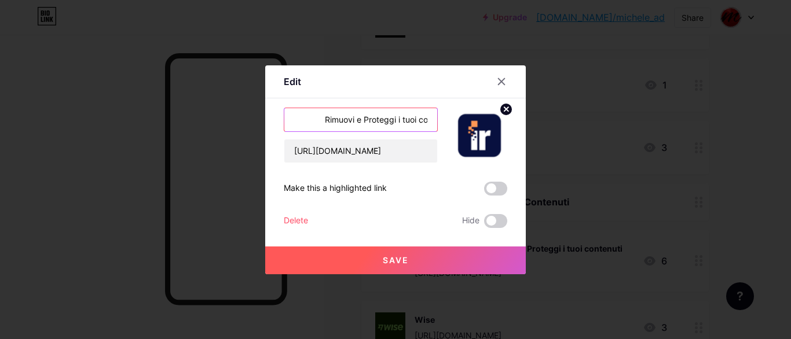
scroll to position [0, 162]
drag, startPoint x: 371, startPoint y: 122, endPoint x: 450, endPoint y: 119, distance: 78.8
click at [437, 119] on input "InternetRemovals Rimuovi e Proteggi i tuoi contenuti sul web" at bounding box center [360, 119] width 153 height 23
click at [382, 120] on input "InternetRemovals Rimuovi e Proteggi i tuoi contenuti sul web" at bounding box center [360, 119] width 153 height 23
click at [327, 122] on input "InternetRemovals Rimuovi e Proteggi i tuoi contenuti sul web" at bounding box center [360, 119] width 153 height 23
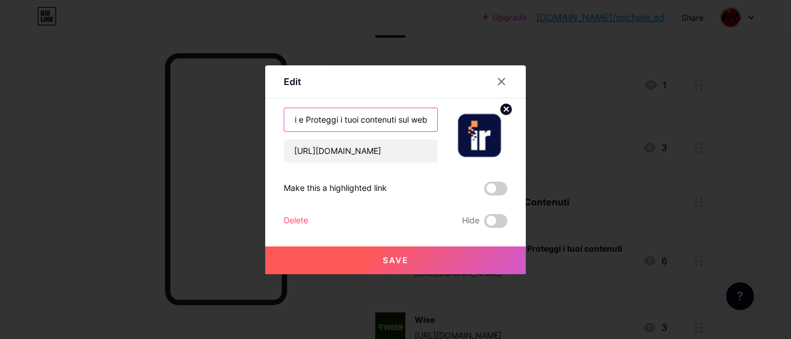
click at [311, 122] on input "InternetRemovals Rimuovi e Proteggi i tuoi contenuti sul web" at bounding box center [360, 119] width 153 height 23
drag, startPoint x: 297, startPoint y: 118, endPoint x: 273, endPoint y: 115, distance: 23.9
click at [284, 114] on input "InternetRemovals Rimuovi e Proteggi i tuoi contenuti sul web" at bounding box center [360, 119] width 153 height 23
click at [361, 127] on input "InternetRemovals Rimuovi e Proteggi i tuoi contenuti sul web" at bounding box center [360, 119] width 153 height 23
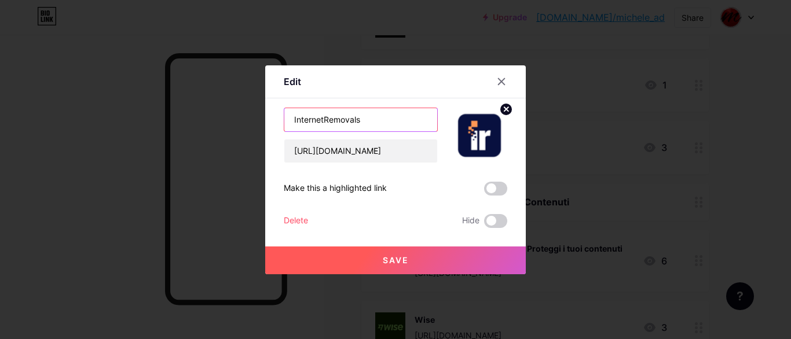
click at [366, 120] on input "InternetRemovals Rimuovi e Proteggi i tuoi contenuti sul web" at bounding box center [360, 119] width 153 height 23
drag, startPoint x: 427, startPoint y: 125, endPoint x: 455, endPoint y: 120, distance: 28.7
click at [437, 120] on input "InternetRemovals - Monitoraggio h24/7 - [GEOGRAPHIC_DATA] e Proteggi i tuoi con…" at bounding box center [360, 119] width 153 height 23
click at [331, 121] on input "InternetRemovals - Monitoraggio h24/7 - [GEOGRAPHIC_DATA] e Proteggi i tuoi con…" at bounding box center [360, 119] width 153 height 23
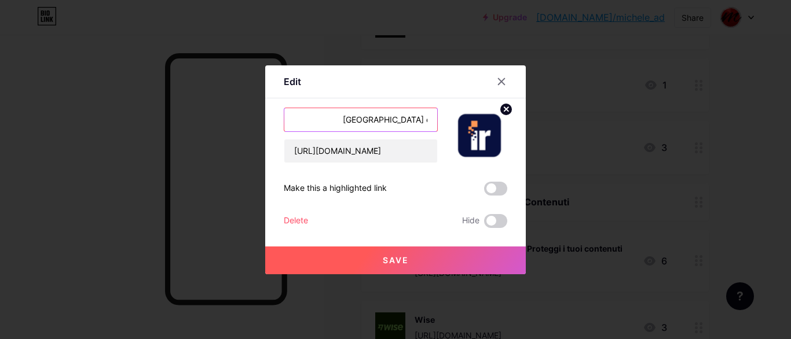
drag, startPoint x: 317, startPoint y: 122, endPoint x: 287, endPoint y: 119, distance: 29.7
click at [287, 119] on input "InternetRemovals - Monitoraggio h24/7 - [GEOGRAPHIC_DATA] e Proteggi i tuoi con…" at bounding box center [360, 119] width 153 height 23
click at [349, 120] on input "InternetRemovals - Monitoraggio h24/7 - [GEOGRAPHIC_DATA] e Proteggi i tuoi con…" at bounding box center [360, 119] width 153 height 23
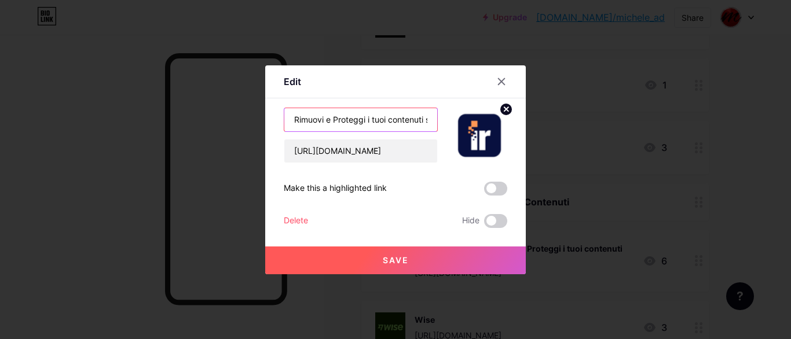
click at [317, 128] on input "Rimuovi e Proteggi i tuoi contenuti sul web" at bounding box center [360, 119] width 153 height 23
drag, startPoint x: 301, startPoint y: 121, endPoint x: 223, endPoint y: 117, distance: 78.3
click at [284, 117] on input "Rimuovi e Proteggi i tuoi contenuti sul web" at bounding box center [360, 119] width 153 height 23
click at [294, 121] on input "Rimuovi e Proteggi i tuoi contenuti sul web" at bounding box center [360, 119] width 153 height 23
drag, startPoint x: 294, startPoint y: 120, endPoint x: 284, endPoint y: 119, distance: 9.3
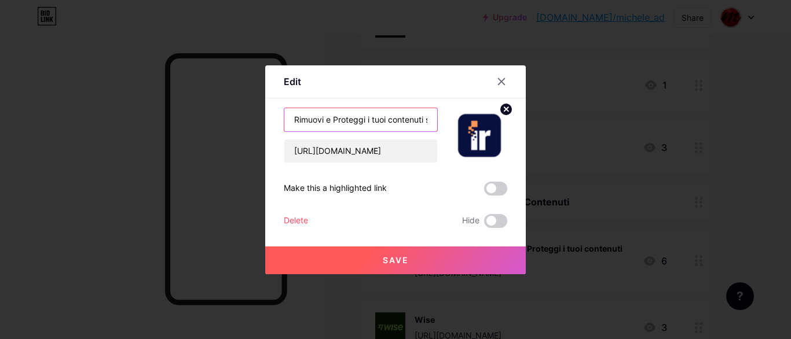
click at [284, 118] on div "Rimuovi e Proteggi i tuoi contenuti sul web" at bounding box center [361, 120] width 154 height 24
click at [288, 119] on input "Rimuovi e Proteggi i tuoi contenuti sul web" at bounding box center [360, 119] width 153 height 23
drag, startPoint x: 289, startPoint y: 119, endPoint x: 246, endPoint y: 119, distance: 43.4
click at [284, 119] on div "Rimuovi e Proteggi i tuoi contenuti sul web" at bounding box center [361, 120] width 154 height 24
type input "Rimuovi e Proteggi i tuoi contenuti sul web"
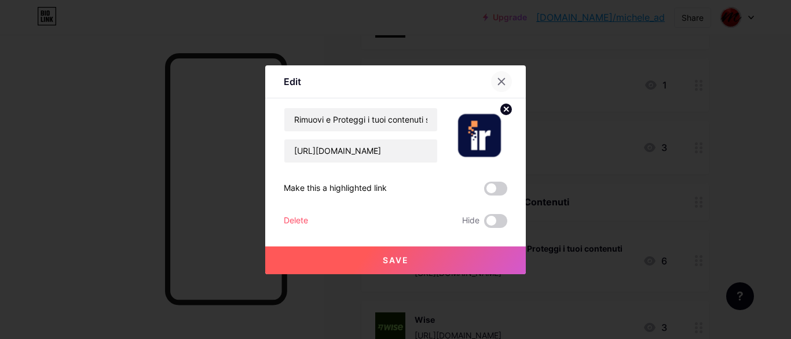
click at [504, 84] on icon at bounding box center [502, 81] width 6 height 6
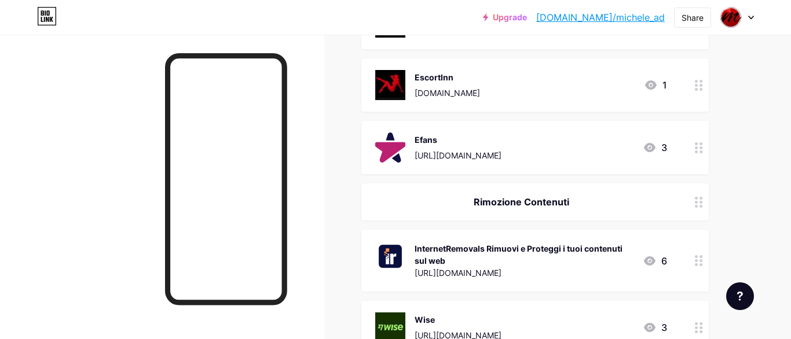
click at [554, 243] on div "InternetRemovals Rimuovi e Proteggi i tuoi contenuti sul web" at bounding box center [524, 255] width 219 height 24
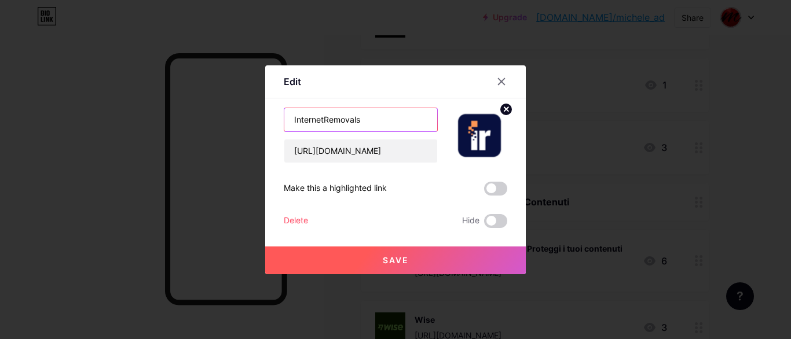
click at [366, 119] on input "InternetRemovals Rimuovi e Proteggi i tuoi contenuti sul web" at bounding box center [360, 119] width 153 height 23
type input "InternetRemovals - Monitoraggio h24/7 - [GEOGRAPHIC_DATA] e Proteggi i tuoi con…"
click at [403, 258] on span "Save" at bounding box center [396, 260] width 26 height 10
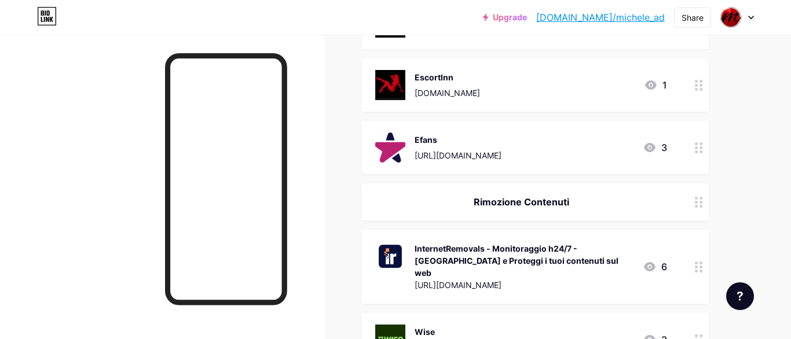
click at [549, 248] on div "InternetRemovals - Monitoraggio h24/7 - [GEOGRAPHIC_DATA] e Proteggi i tuoi con…" at bounding box center [524, 261] width 219 height 36
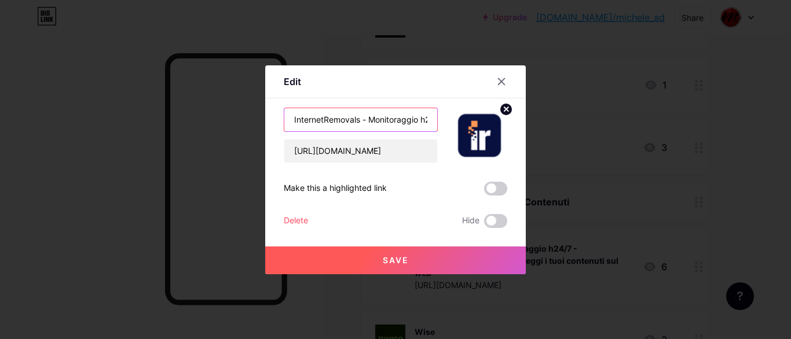
click at [405, 119] on input "InternetRemovals - Monitoraggio h24/7 - [GEOGRAPHIC_DATA] e Proteggi i tuoi con…" at bounding box center [360, 119] width 153 height 23
click at [434, 120] on input "InternetRemovals - Monitoraggio h24/7 - [GEOGRAPHIC_DATA] e Proteggi i tuoi con…" at bounding box center [360, 119] width 153 height 23
click at [368, 122] on input "InternetRemovals - Monitoraggio h24/7 - [GEOGRAPHIC_DATA] e Proteggi i tuoi con…" at bounding box center [360, 119] width 153 height 23
click at [359, 120] on input "InternetRemovals - Monitoraggio h24/7 - [GEOGRAPHIC_DATA] e Proteggi i tuoi con…" at bounding box center [360, 119] width 153 height 23
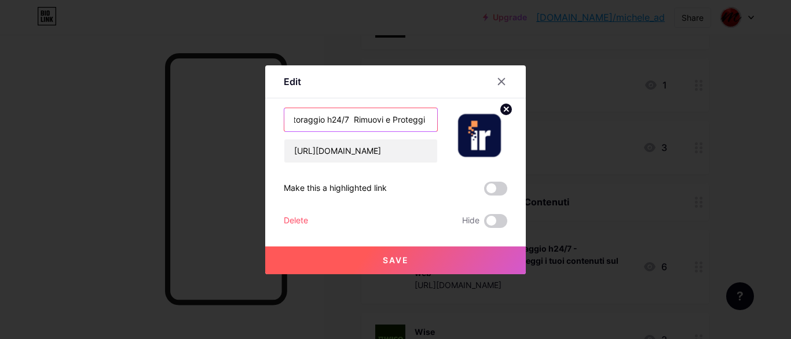
type input "InternetRemovals - Monitoraggio h24/7 Rimuovi e Proteggi i tuoi contenuti sul w…"
click at [411, 258] on button "Save" at bounding box center [395, 261] width 261 height 28
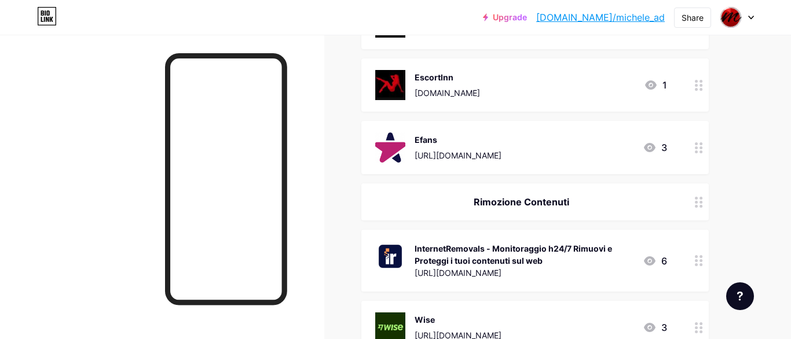
click at [486, 243] on div "InternetRemovals - Monitoraggio h24/7 Rimuovi e Proteggi i tuoi contenuti sul w…" at bounding box center [524, 255] width 219 height 24
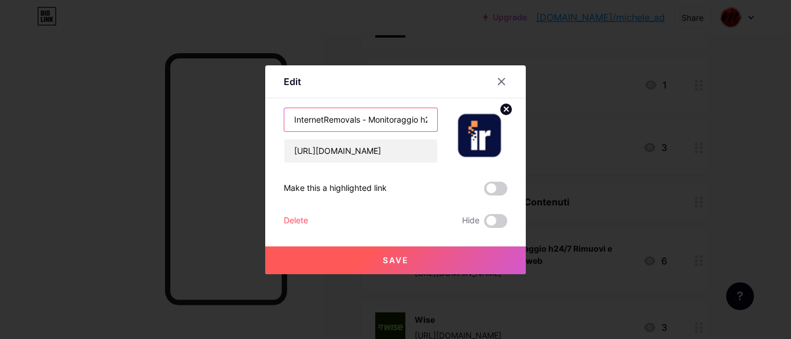
click at [422, 118] on input "InternetRemovals - Monitoraggio h24/7 Rimuovi e Proteggi i tuoi contenuti sul w…" at bounding box center [360, 119] width 153 height 23
click at [436, 118] on input "InternetRemovals - Monitoraggio h24/7 Rimuovi e Proteggi i tuoi contenuti sul w…" at bounding box center [360, 119] width 153 height 23
click at [359, 119] on input "InternetRemovals - Monitoraggio h24/7 Rimuovi e Proteggi i tuoi contenuti sul w…" at bounding box center [360, 119] width 153 height 23
click at [362, 122] on input "InternetRemovals - Monitoraggio h24/7 Rimuovi e Proteggi i tuoi contenuti sul w…" at bounding box center [360, 119] width 153 height 23
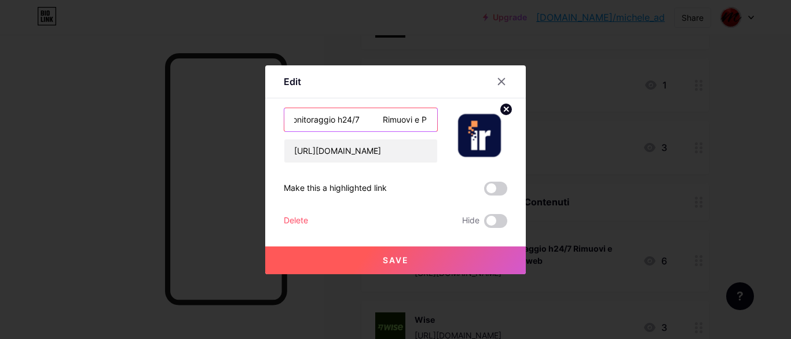
type input "InternetRemovals - Monitoraggio h24/7 Rimuovi e Proteggi i tuoi contenuti sul w…"
click at [405, 264] on span "Save" at bounding box center [396, 260] width 26 height 10
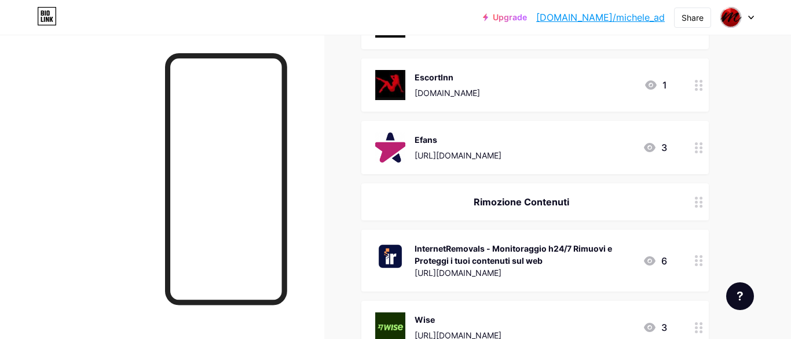
click at [517, 243] on div "InternetRemovals - Monitoraggio h24/7 Rimuovi e Proteggi i tuoi contenuti sul w…" at bounding box center [524, 255] width 219 height 24
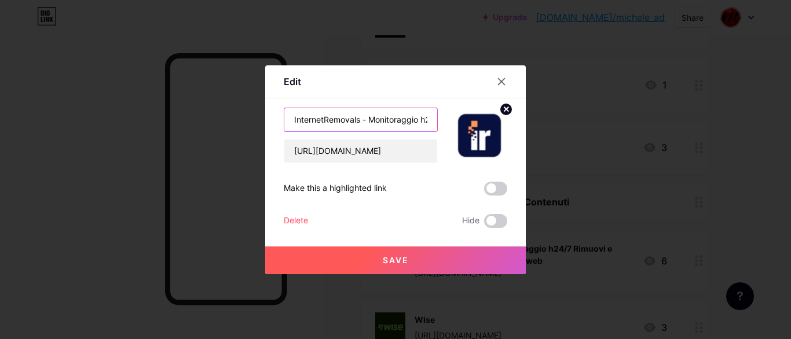
click at [396, 120] on input "InternetRemovals - Monitoraggio h24/7 Rimuovi e Proteggi i tuoi contenuti sul w…" at bounding box center [360, 119] width 153 height 23
drag, startPoint x: 409, startPoint y: 117, endPoint x: 431, endPoint y: 119, distance: 22.1
click at [431, 119] on input "InternetRemovals - Monitoraggio h24/7 Rimuovi e Proteggi i tuoi contenuti sul w…" at bounding box center [360, 119] width 153 height 23
click at [392, 120] on input "InternetRemovals - Monitoraggio h24/7 Rimuovi e Proteggi i tuoi contenuti sul w…" at bounding box center [360, 119] width 153 height 23
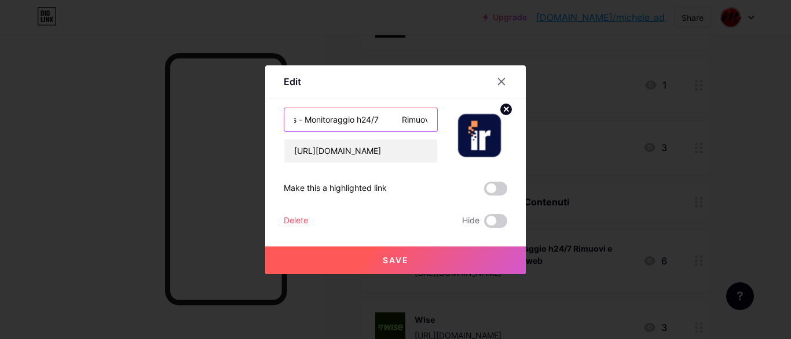
drag, startPoint x: 404, startPoint y: 123, endPoint x: 400, endPoint y: 129, distance: 7.6
click at [404, 124] on input "InternetRemovals - Monitoraggio h24/7 Rimuovi e Proteggi i tuoi contenuti sul w…" at bounding box center [360, 119] width 153 height 23
type input "InternetRemovals - Monitoraggio h24/7 - [GEOGRAPHIC_DATA] e Proteggi i tuoi con…"
click at [428, 258] on button "Save" at bounding box center [395, 261] width 261 height 28
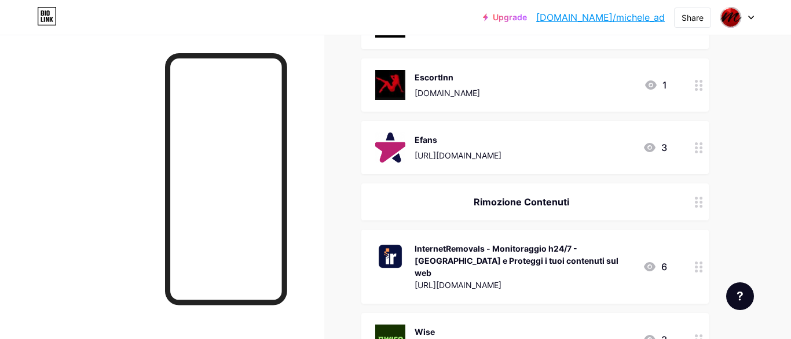
click at [564, 243] on div "InternetRemovals - Monitoraggio h24/7 - [GEOGRAPHIC_DATA] e Proteggi i tuoi con…" at bounding box center [524, 261] width 219 height 36
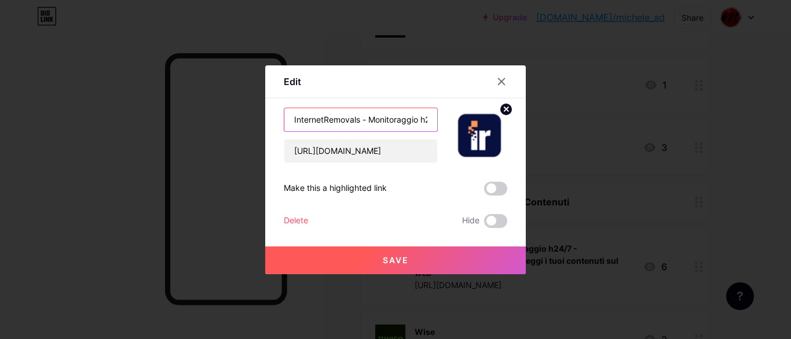
click at [368, 116] on input "InternetRemovals - Monitoraggio h24/7 - [GEOGRAPHIC_DATA] e Proteggi i tuoi con…" at bounding box center [360, 119] width 153 height 23
drag, startPoint x: 405, startPoint y: 122, endPoint x: 434, endPoint y: 119, distance: 29.2
click at [434, 119] on input "InternetRemovals Monitoraggio h24/7 - Rimuovi e Proteggi i tuoi contenuti sul w…" at bounding box center [360, 119] width 153 height 23
click at [357, 121] on input "InternetRemovals Monitoraggio h24/7 - Rimuovi e Proteggi i tuoi contenuti sul w…" at bounding box center [360, 119] width 153 height 23
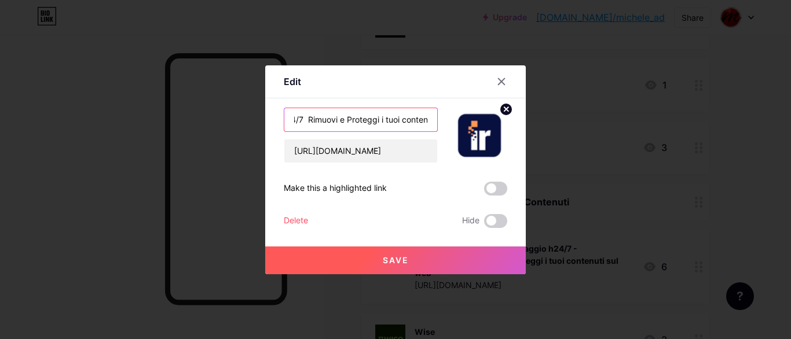
scroll to position [0, 180]
drag, startPoint x: 407, startPoint y: 118, endPoint x: 436, endPoint y: 118, distance: 29.5
click at [436, 118] on input "InternetRemovals Monitoraggio h24/7 Rimuovi e Proteggi i tuoi contenuti sul web" at bounding box center [360, 119] width 153 height 23
type input "InternetRemovals Monitoraggio h24/7 Rimuovi e Proteggi i tuoi contenuti sul web"
click at [419, 261] on button "Save" at bounding box center [395, 261] width 261 height 28
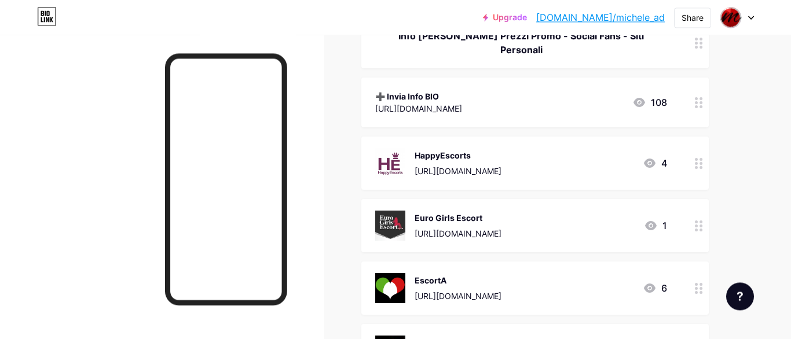
scroll to position [163, 0]
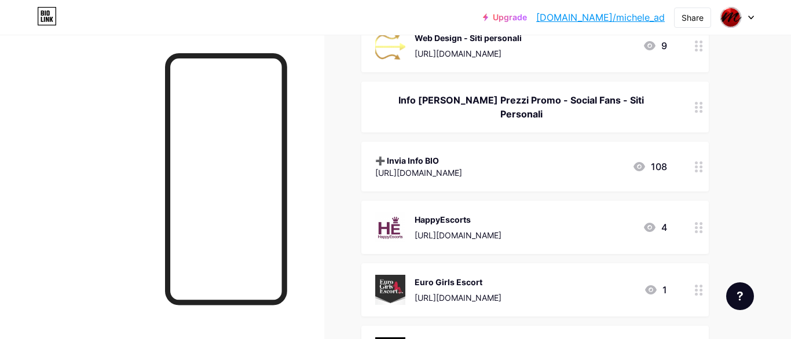
click at [648, 19] on link "[DOMAIN_NAME]/michele_ad" at bounding box center [600, 17] width 129 height 14
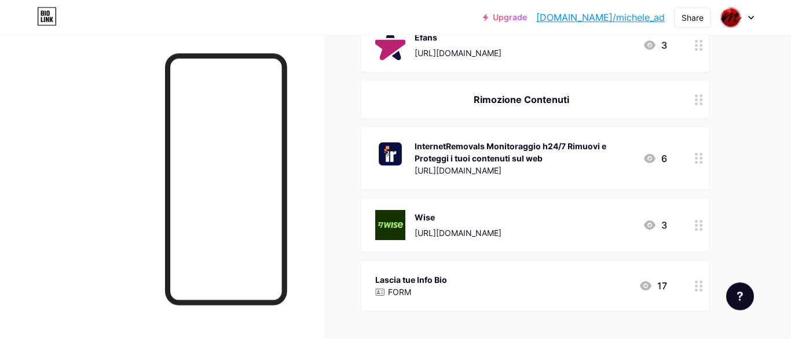
scroll to position [560, 0]
